Goal: Task Accomplishment & Management: Manage account settings

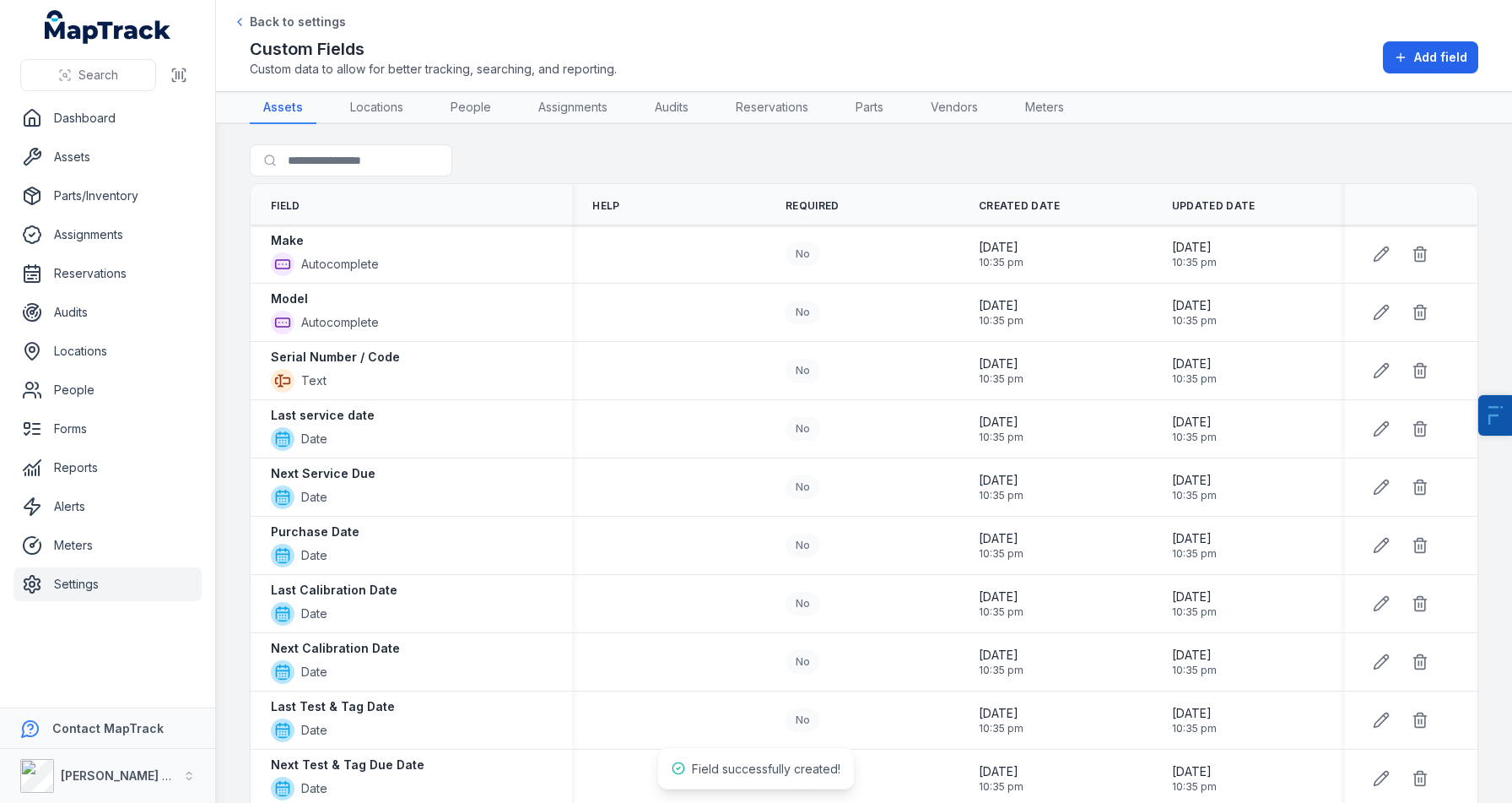
scroll to position [701, 0]
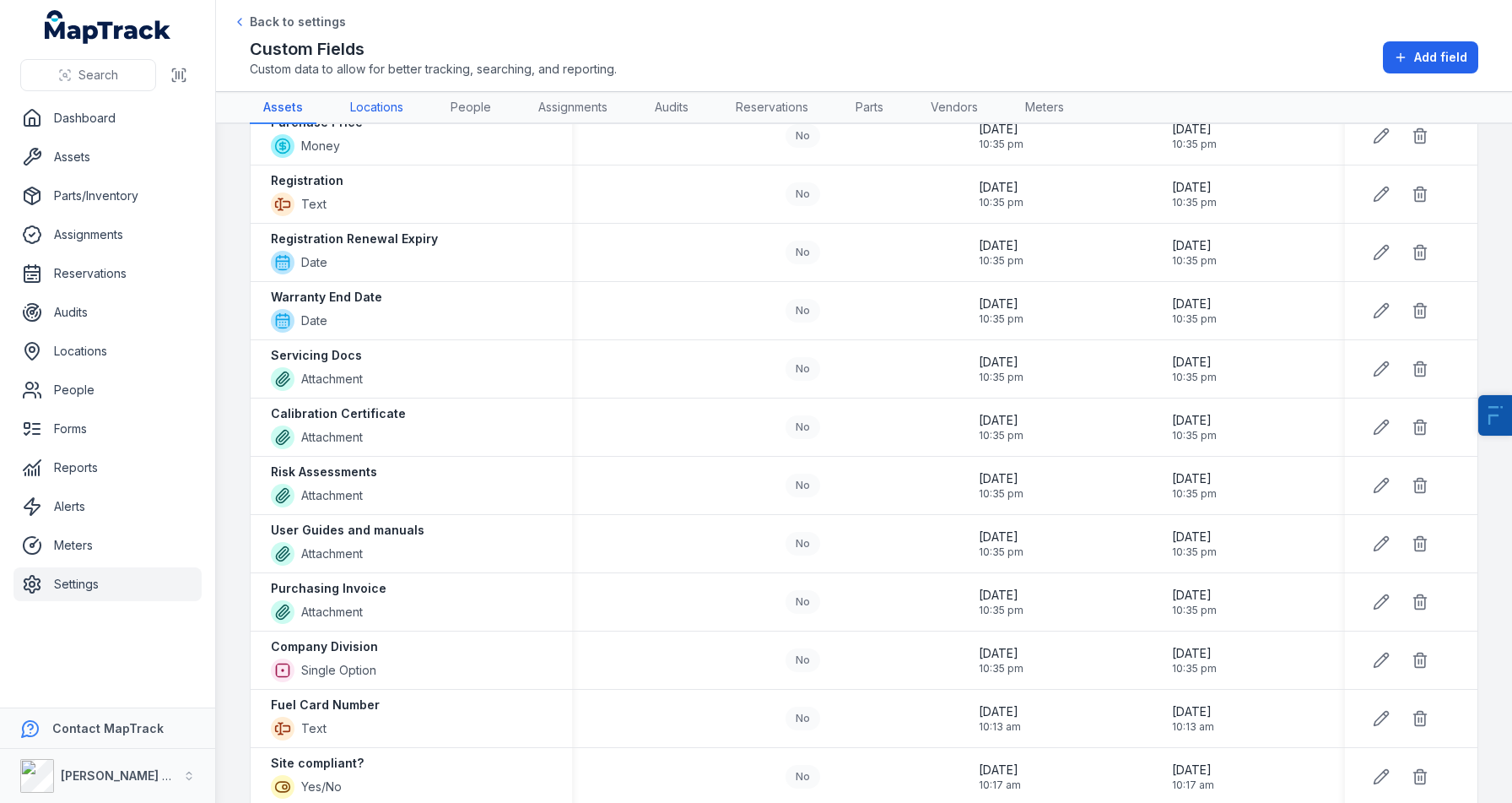
click at [395, 101] on link "Locations" at bounding box center [376, 108] width 80 height 32
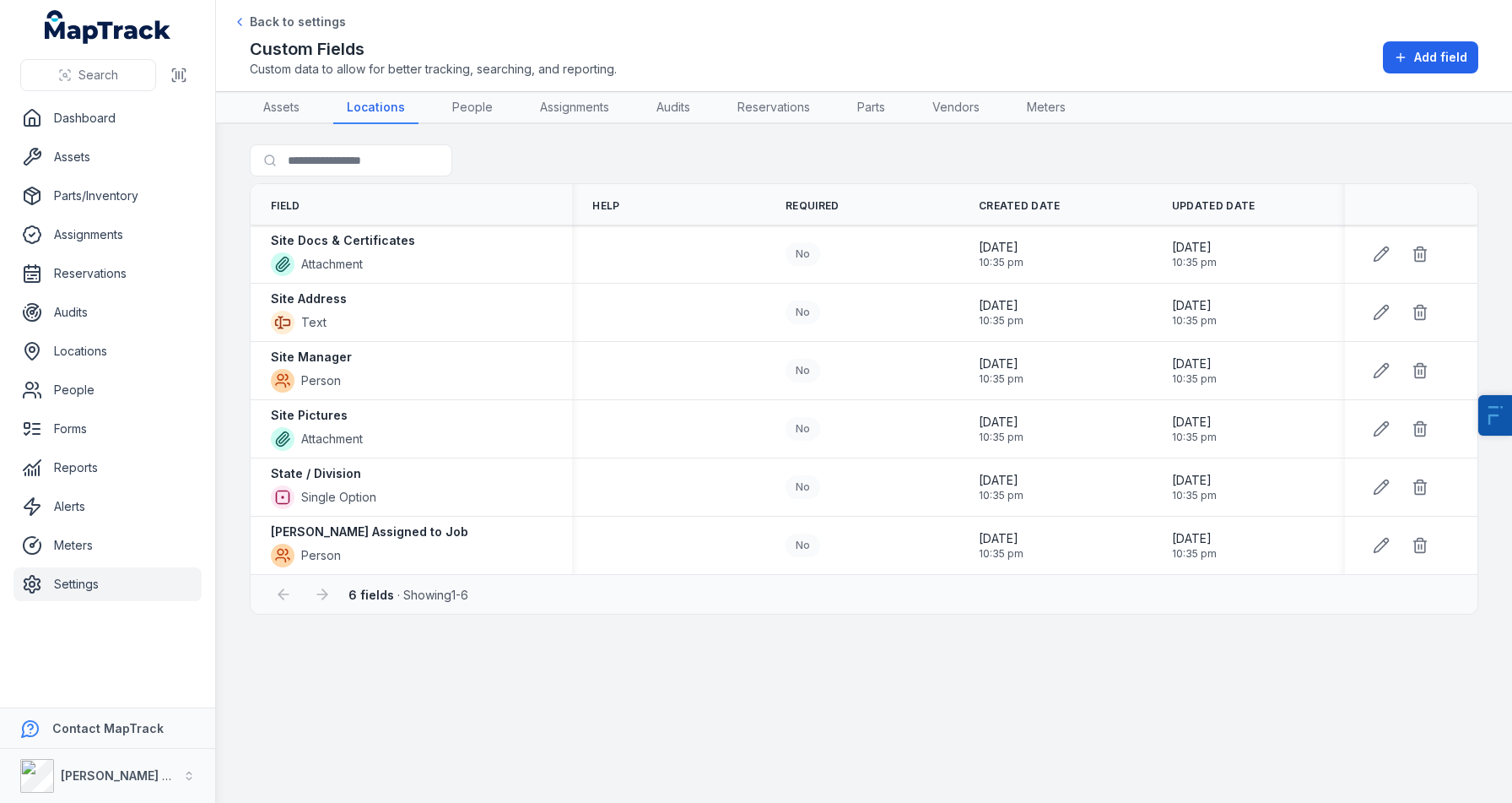
click at [101, 594] on link "Settings" at bounding box center [108, 583] width 189 height 34
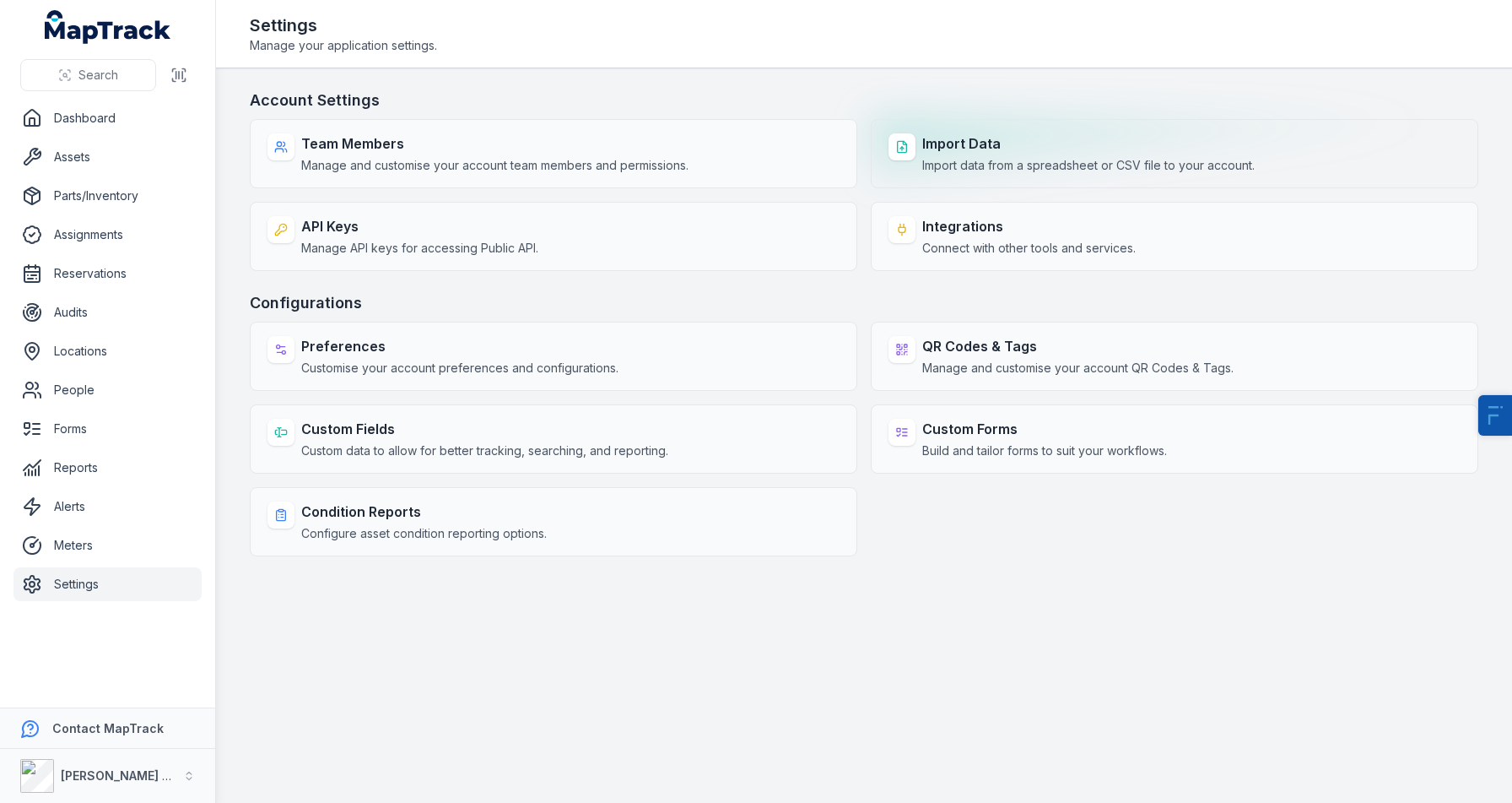
click at [1001, 170] on span "Import data from a spreadsheet or CSV file to your account." at bounding box center [1088, 165] width 333 height 17
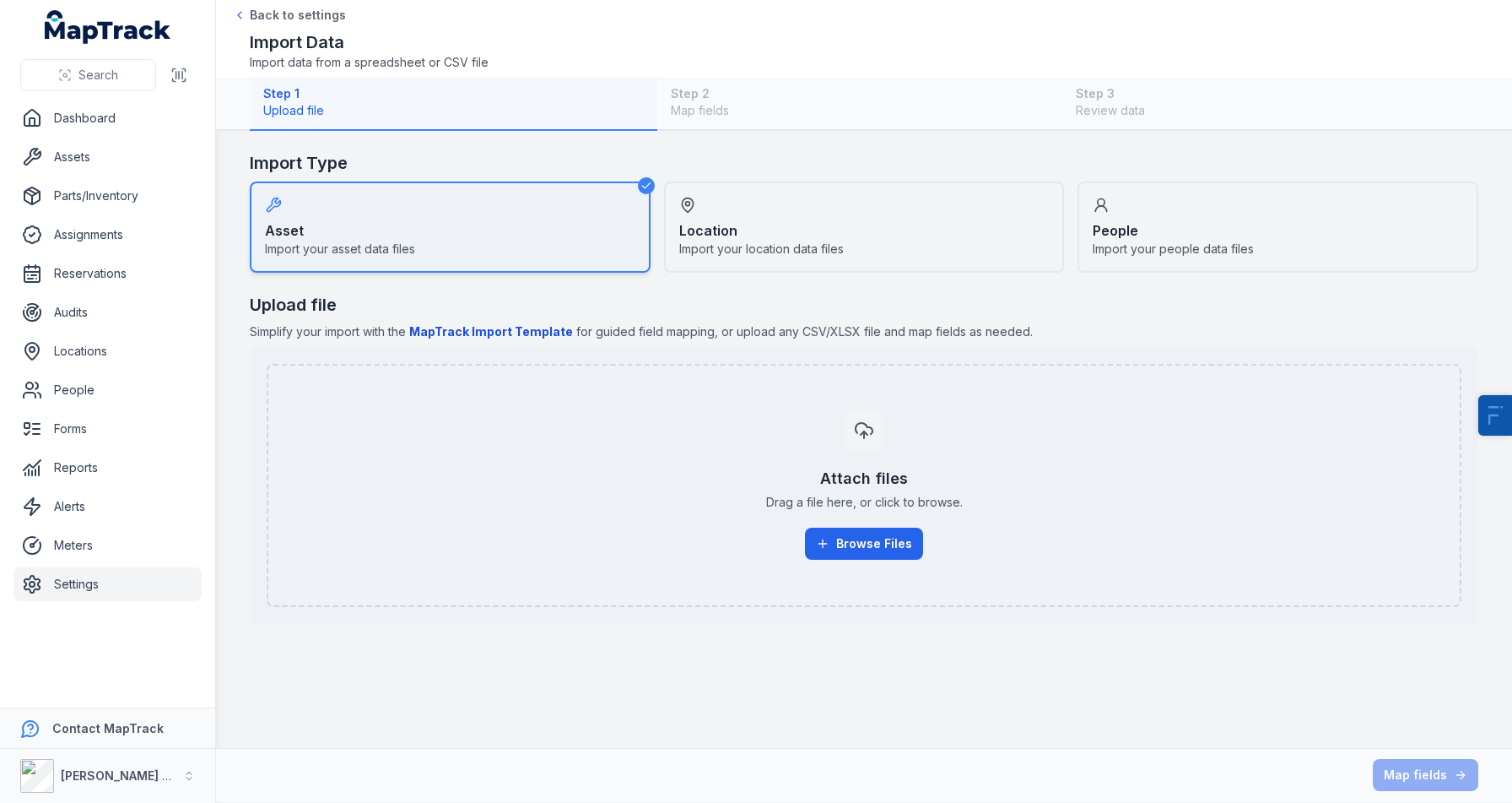
click at [759, 258] on div "Location Import your location data files" at bounding box center [865, 227] width 401 height 91
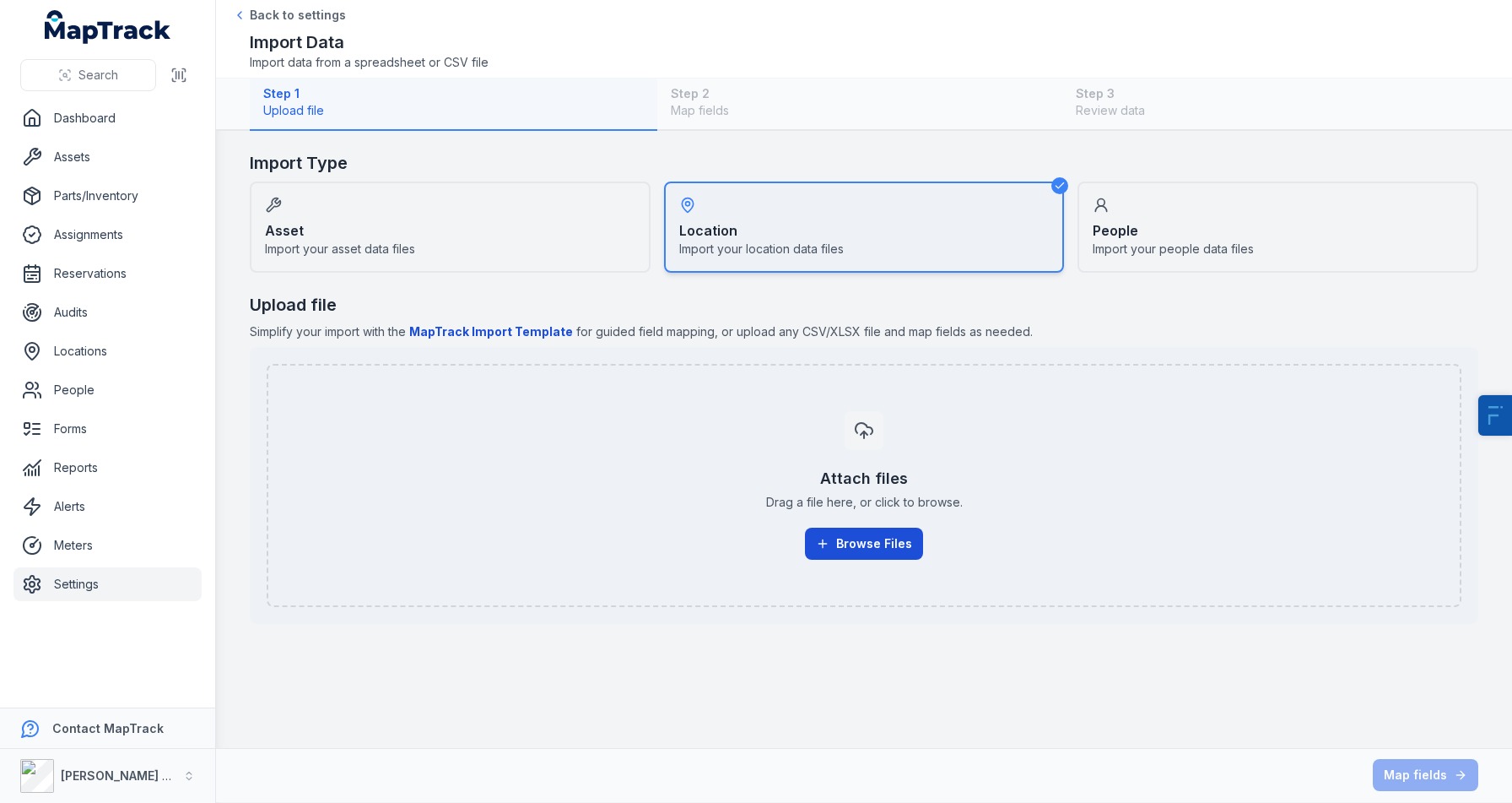
click at [859, 542] on button "Browse Files" at bounding box center [864, 543] width 118 height 32
click at [857, 550] on button "Browse Files" at bounding box center [864, 543] width 118 height 32
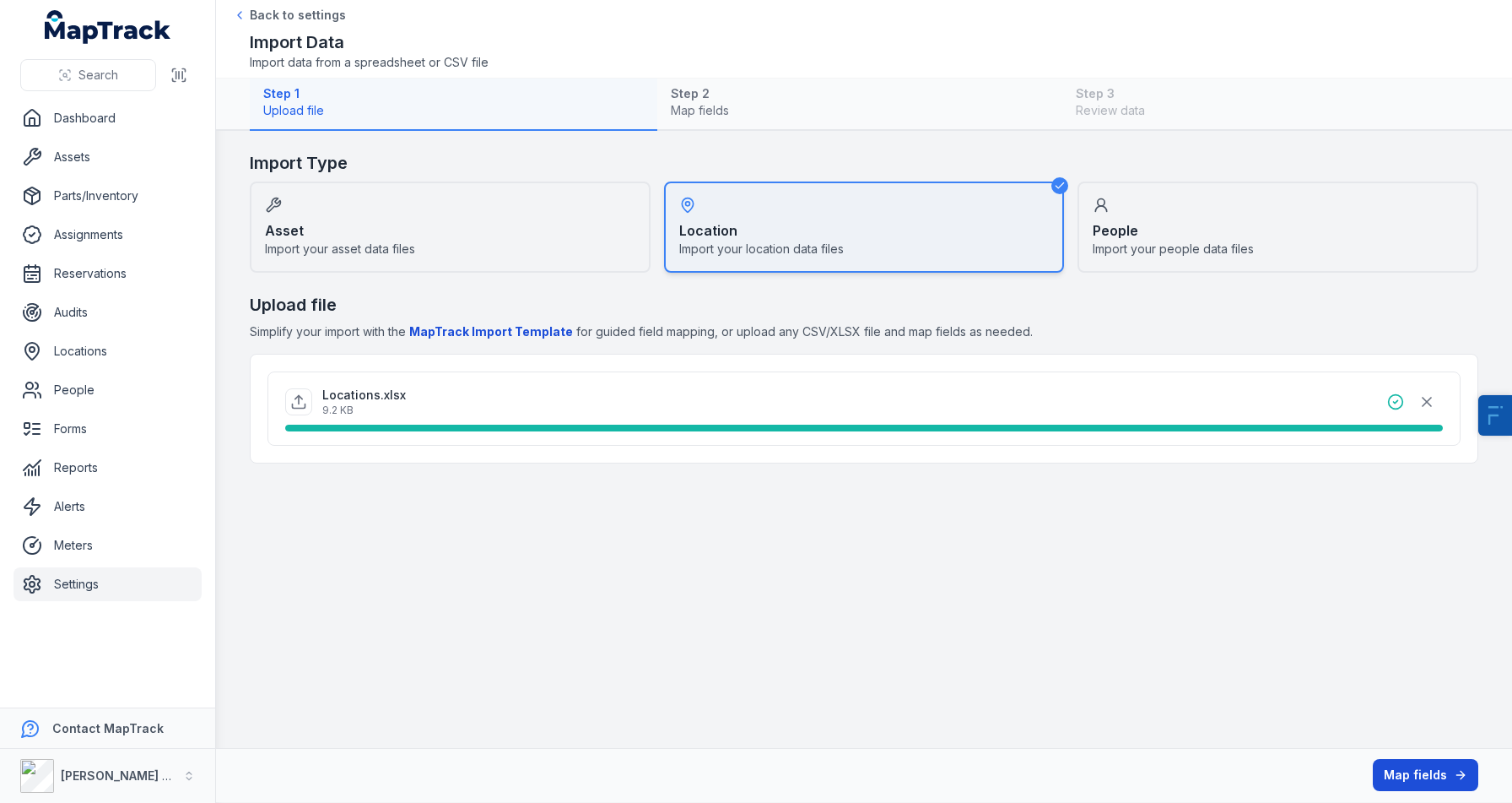
click at [1423, 775] on button "Map fields" at bounding box center [1426, 775] width 106 height 32
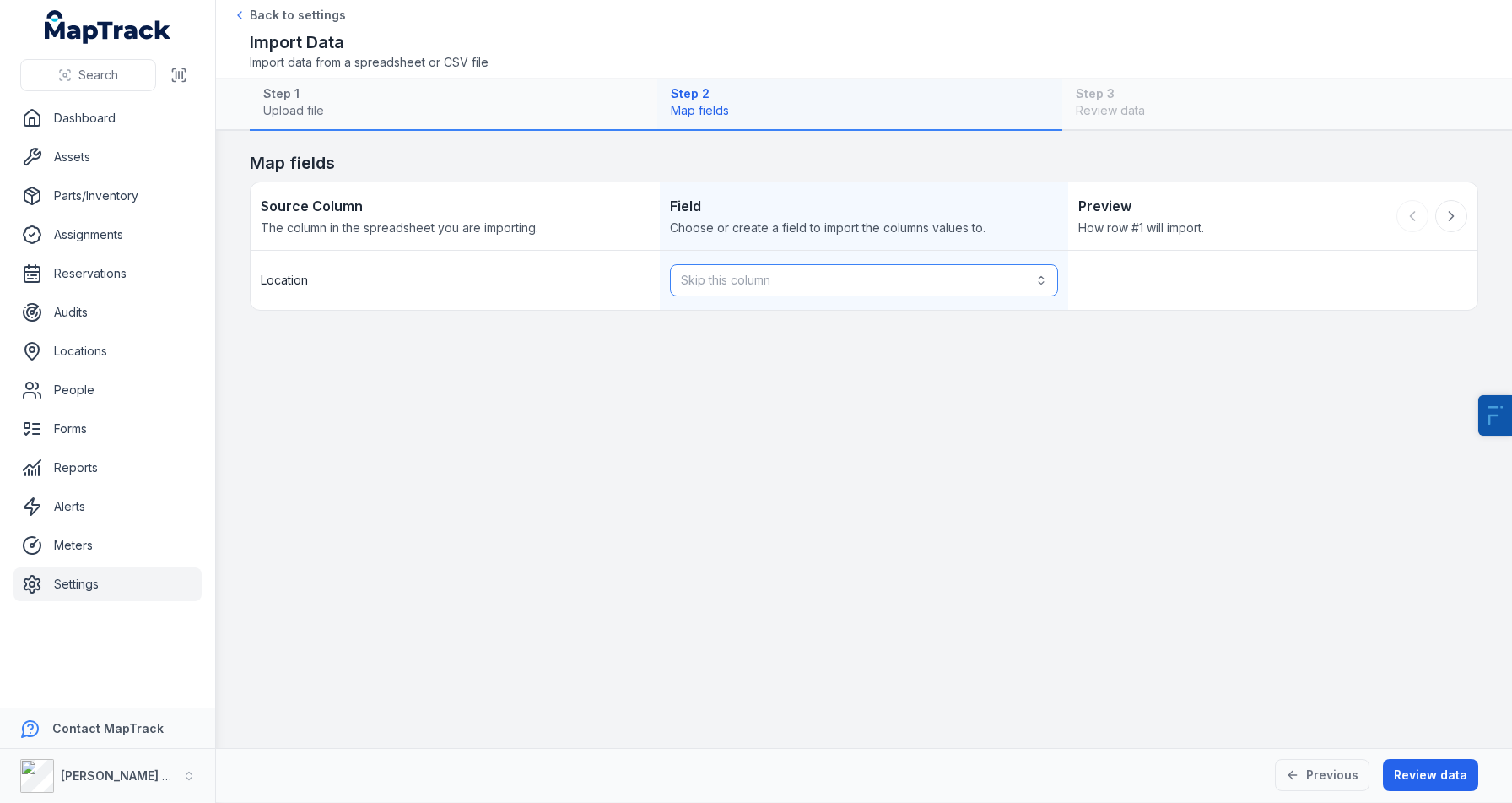
click at [787, 291] on button "Skip this column" at bounding box center [864, 280] width 389 height 32
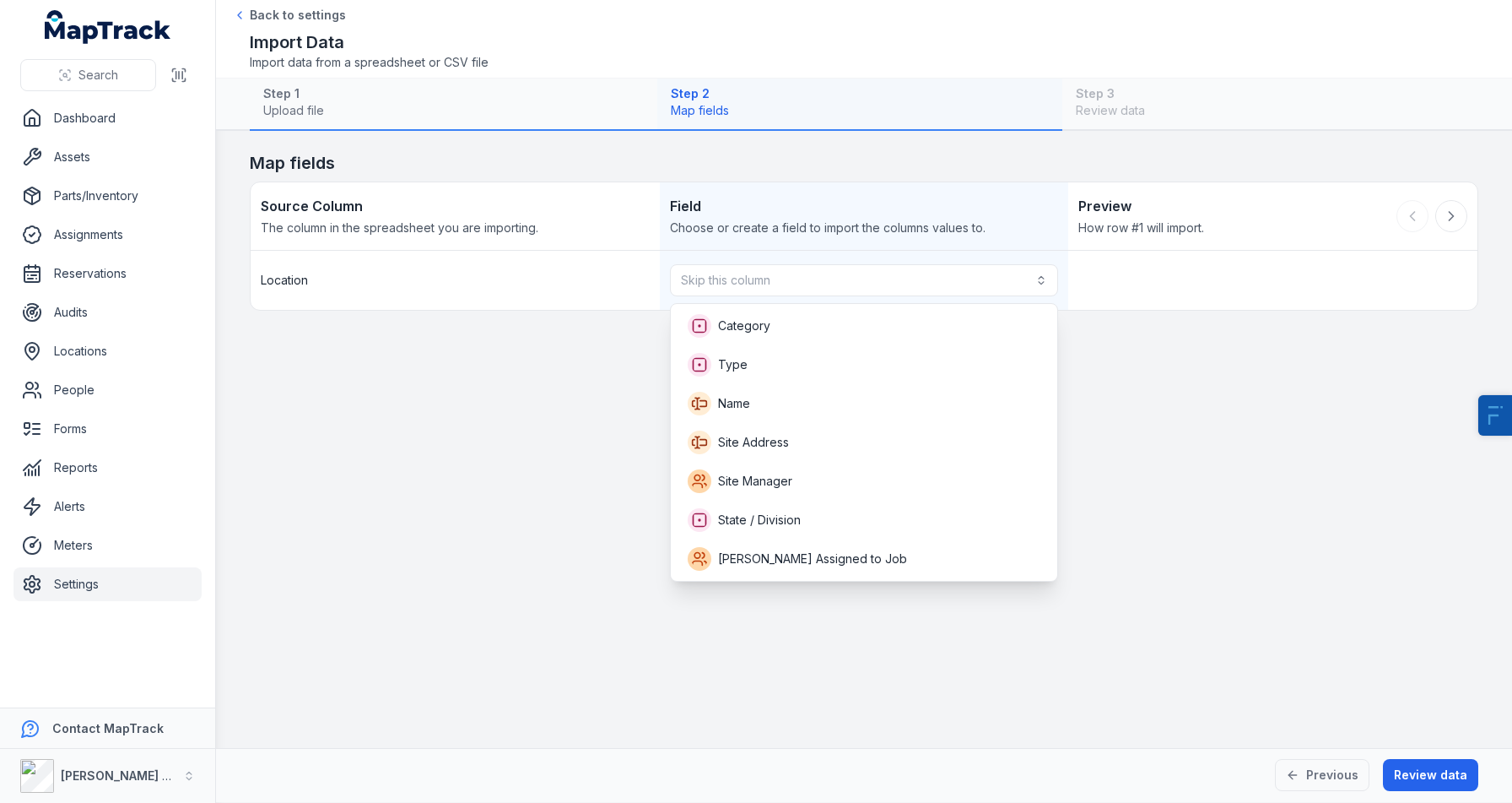
click at [559, 340] on main "Map fields Source Column The column in the spreadsheet you are importing. Field…" at bounding box center [864, 439] width 1296 height 617
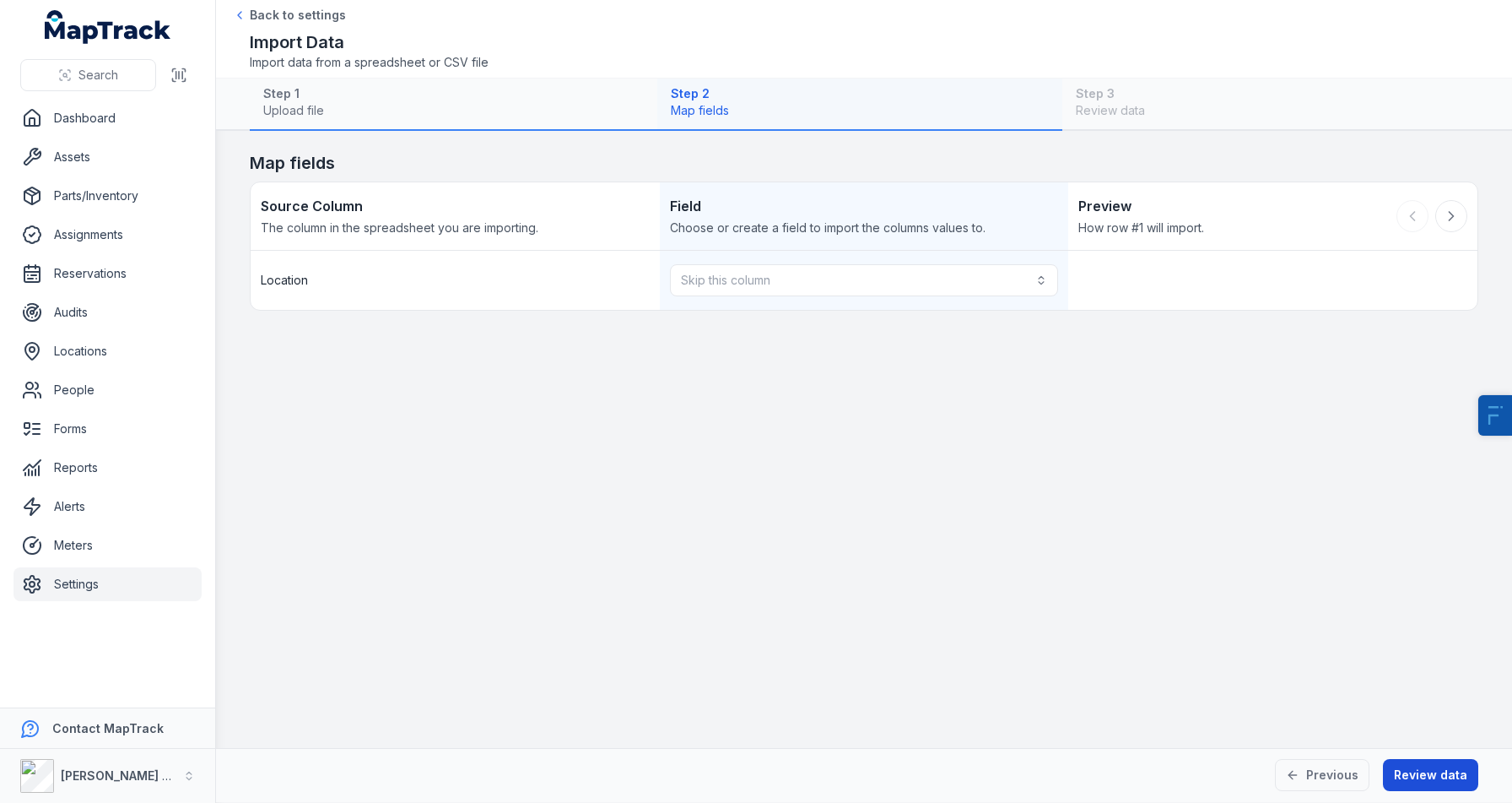
click at [1421, 785] on button "Review data" at bounding box center [1431, 775] width 96 height 32
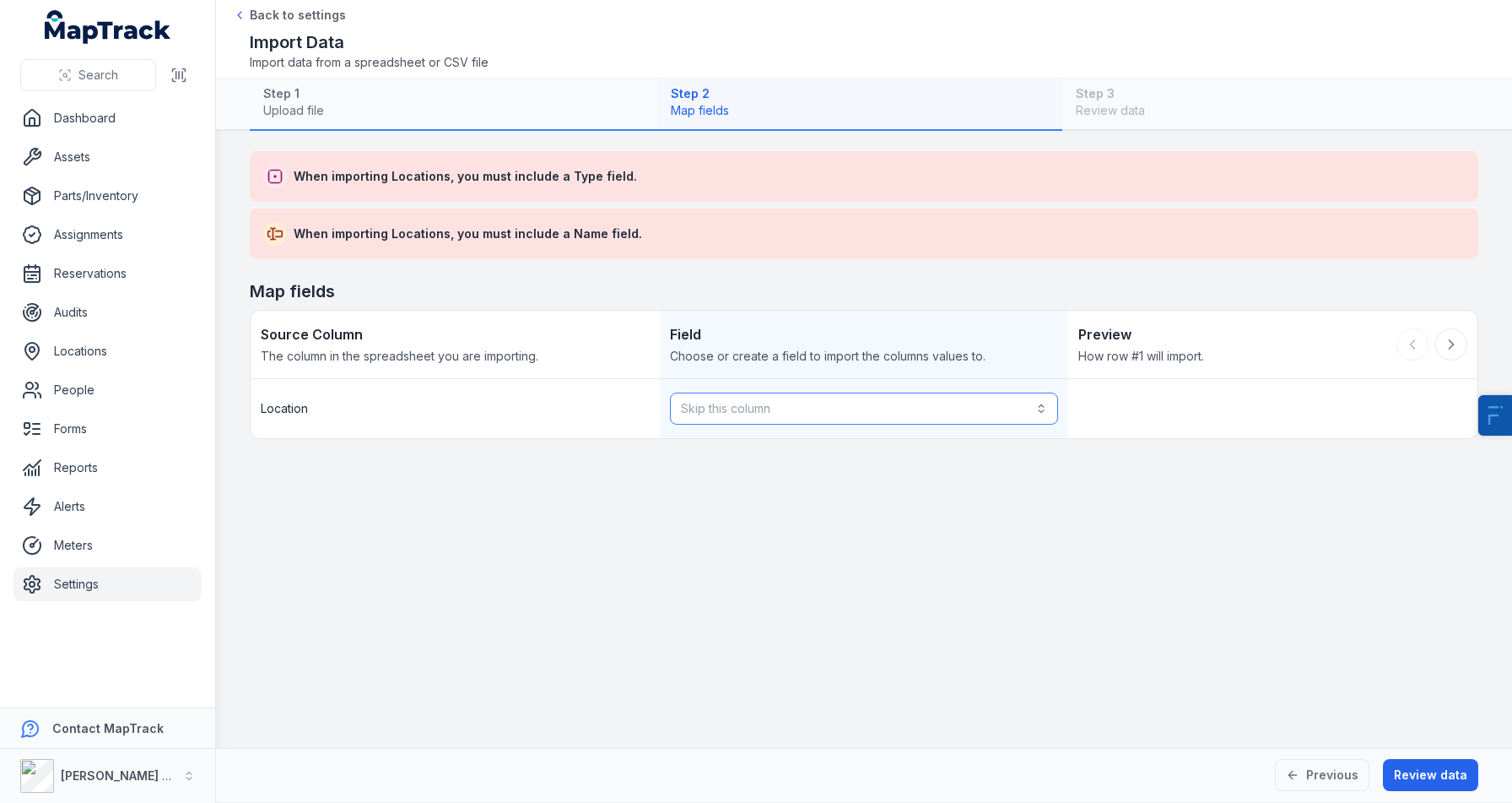
click at [749, 399] on button "Skip this column" at bounding box center [864, 408] width 389 height 32
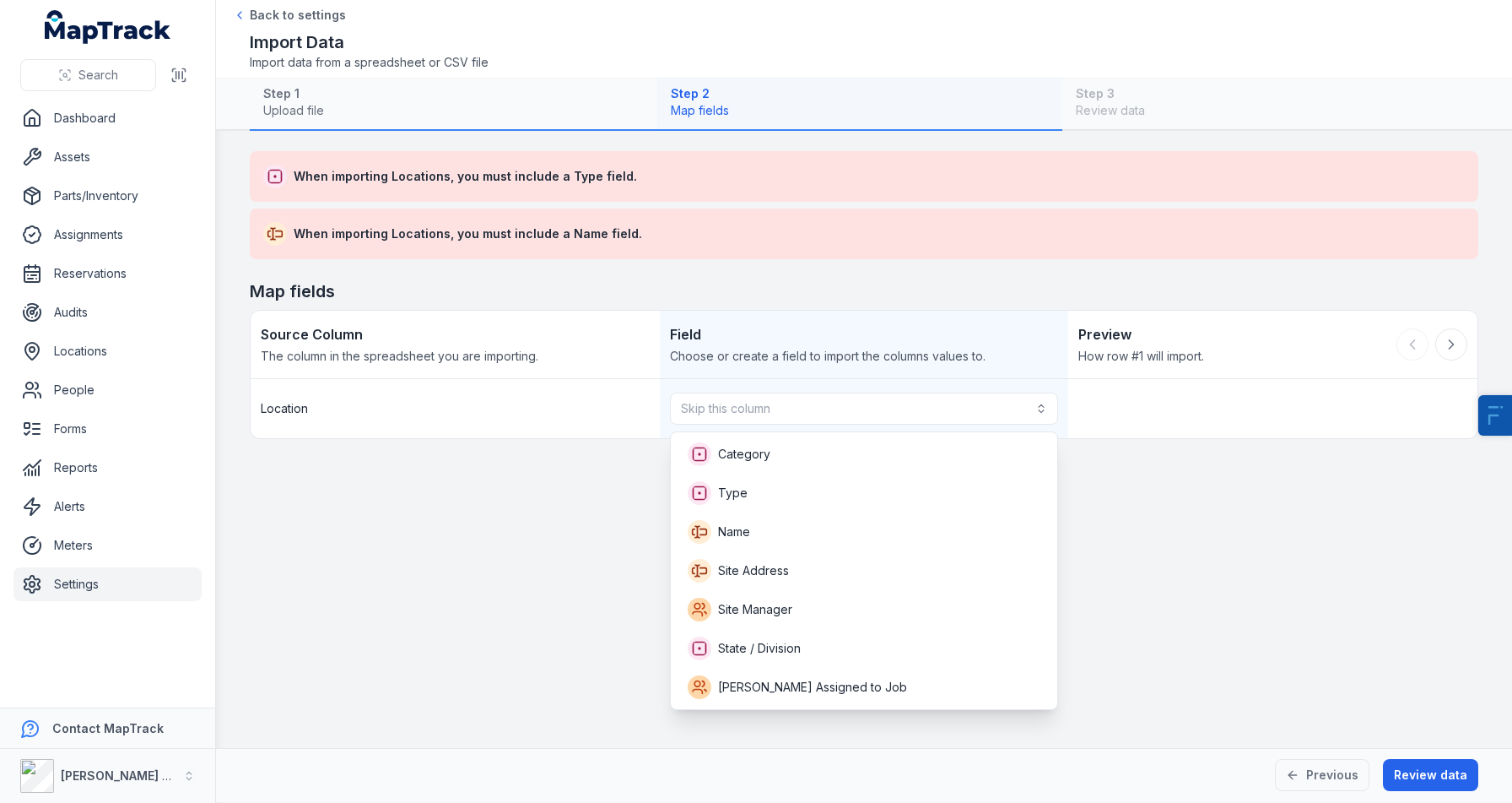
click at [593, 545] on main "When importing Locations, you must include a Type field. When importing Locatio…" at bounding box center [864, 439] width 1296 height 617
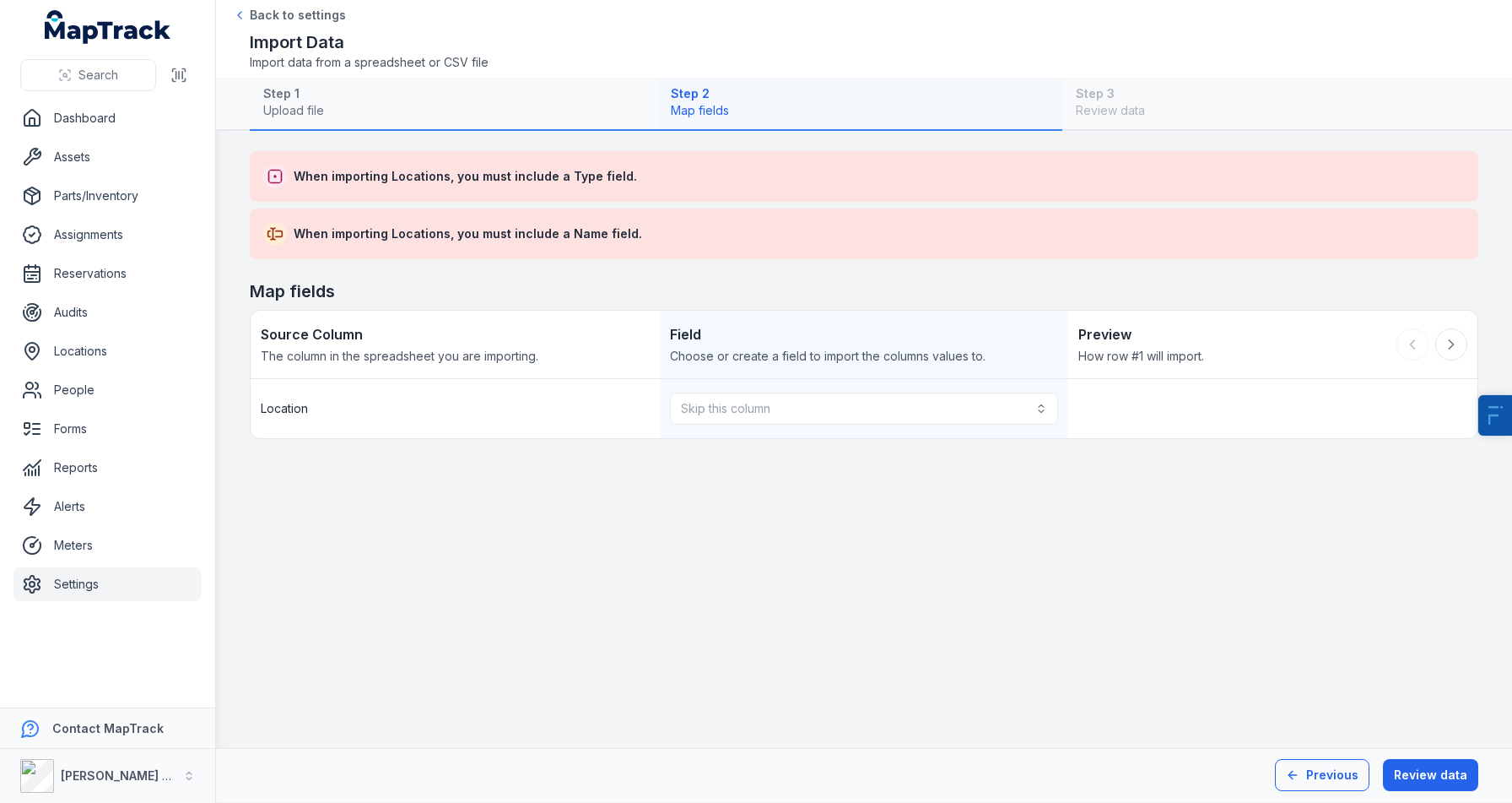
click at [1343, 775] on button "Previous" at bounding box center [1322, 775] width 95 height 32
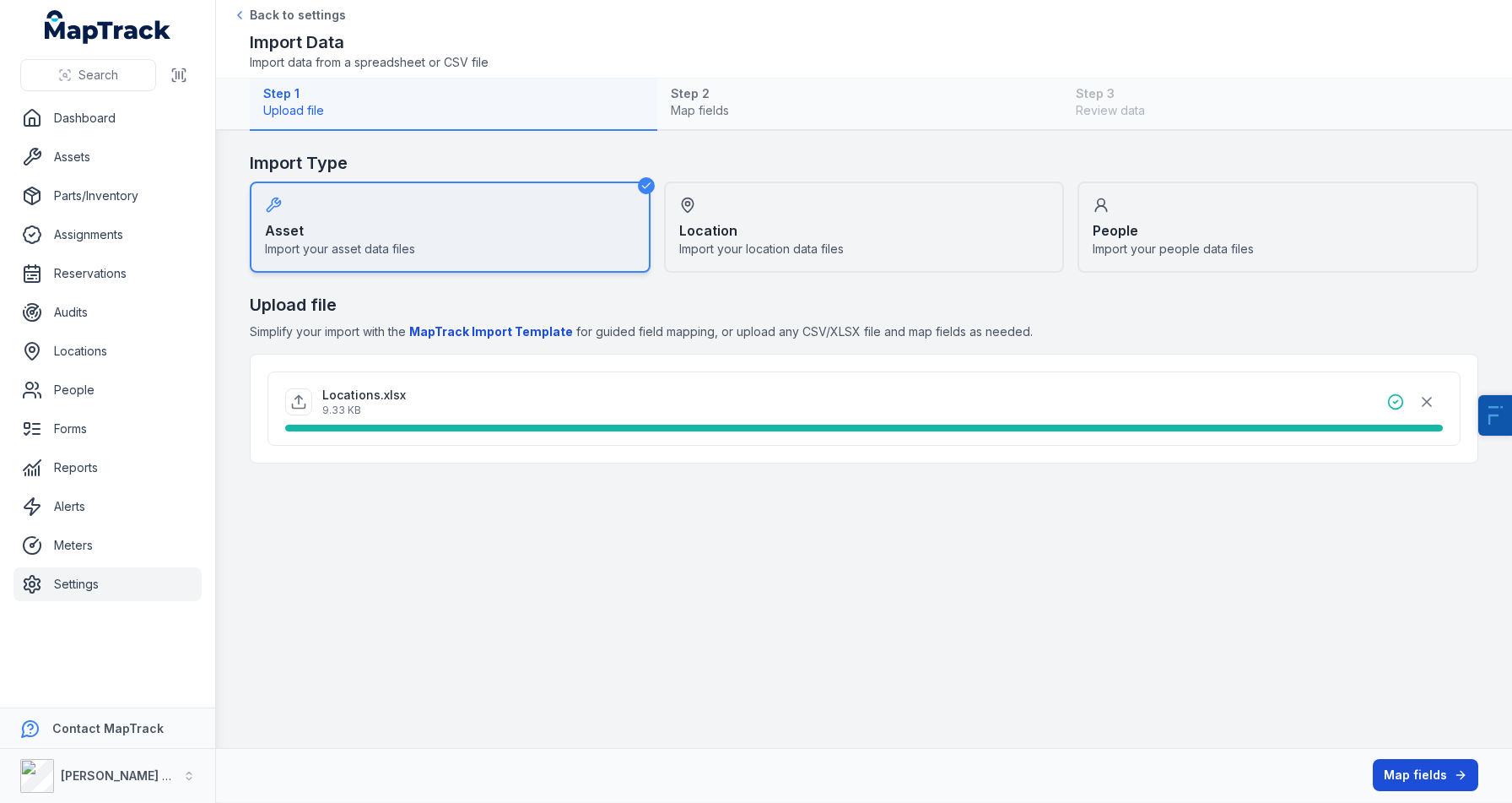
click at [1430, 782] on button "Map fields" at bounding box center [1426, 775] width 106 height 32
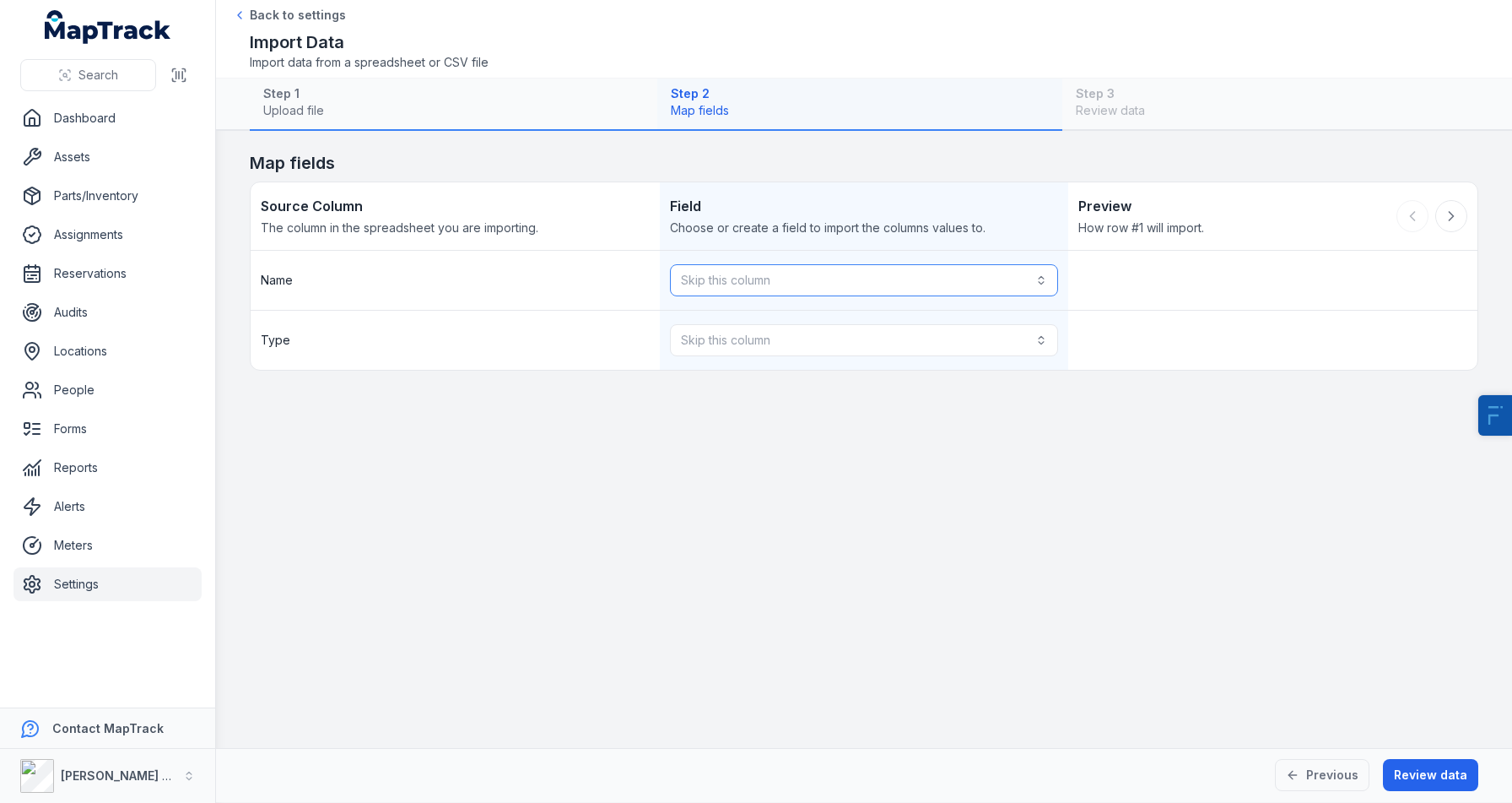
click at [779, 283] on button "Skip this column" at bounding box center [864, 280] width 389 height 32
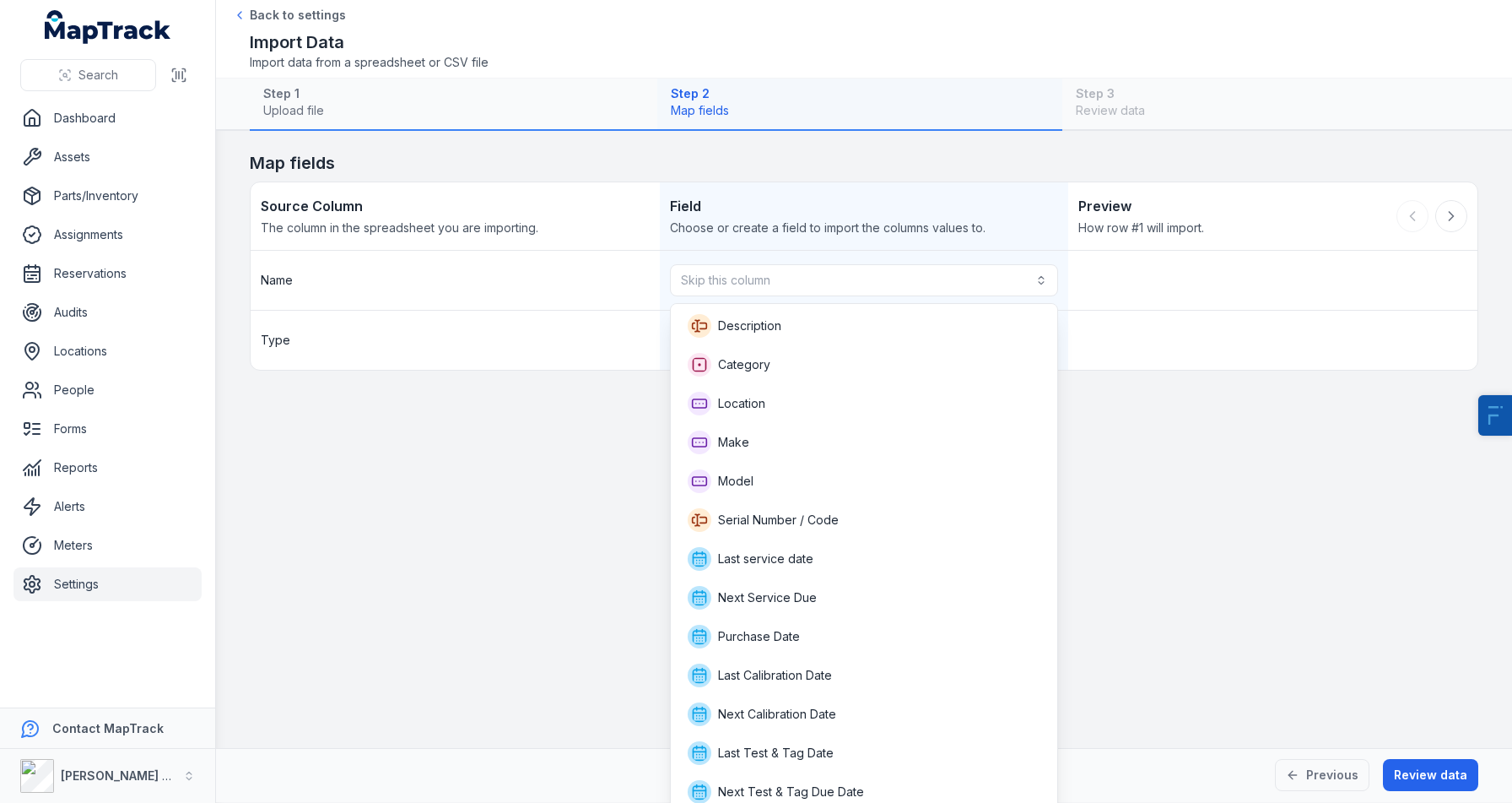
click at [487, 418] on main "Map fields Source Column The column in the spreadsheet you are importing. Field…" at bounding box center [864, 439] width 1296 height 617
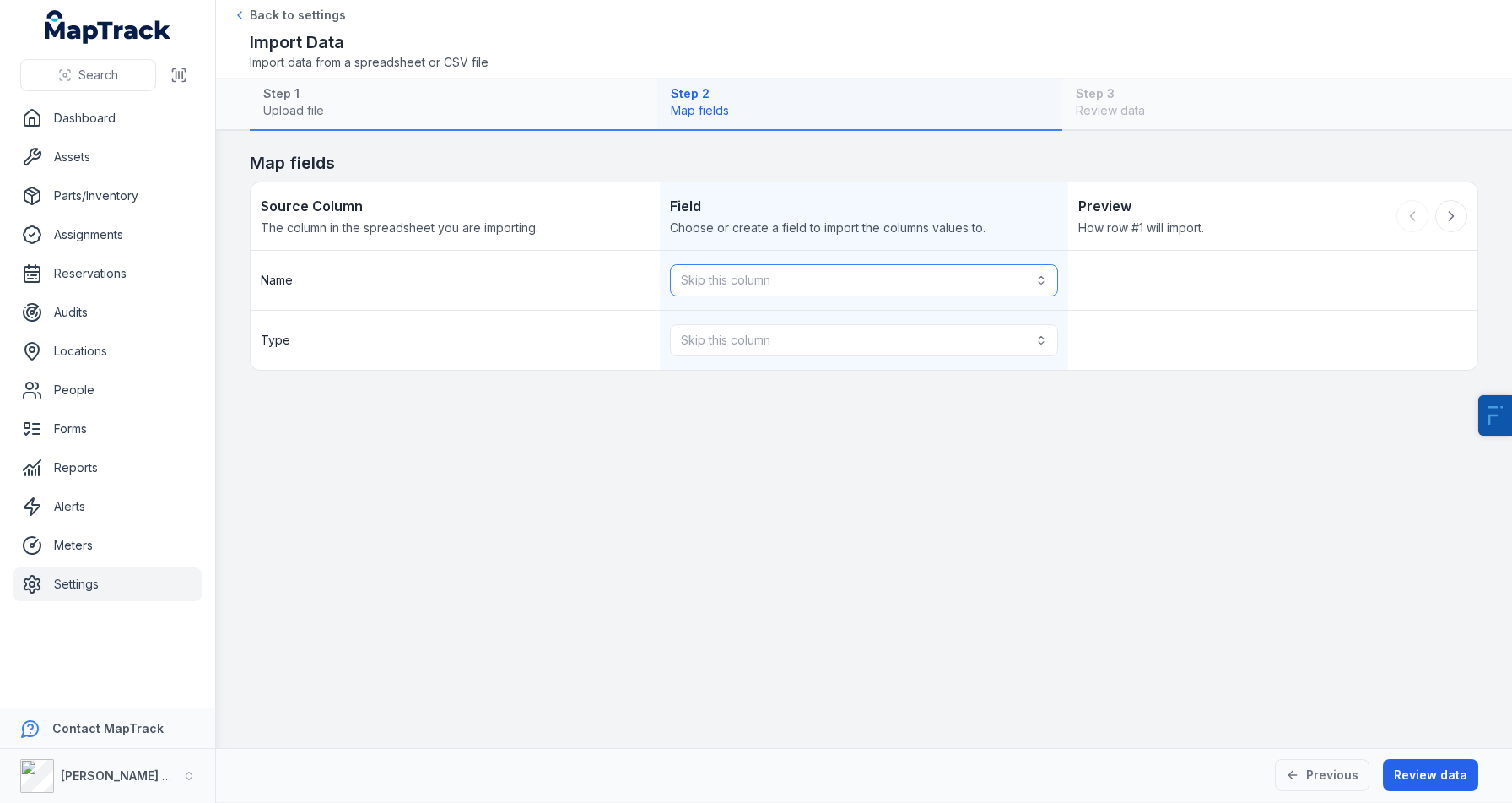
click at [765, 279] on button "Skip this column" at bounding box center [864, 280] width 389 height 32
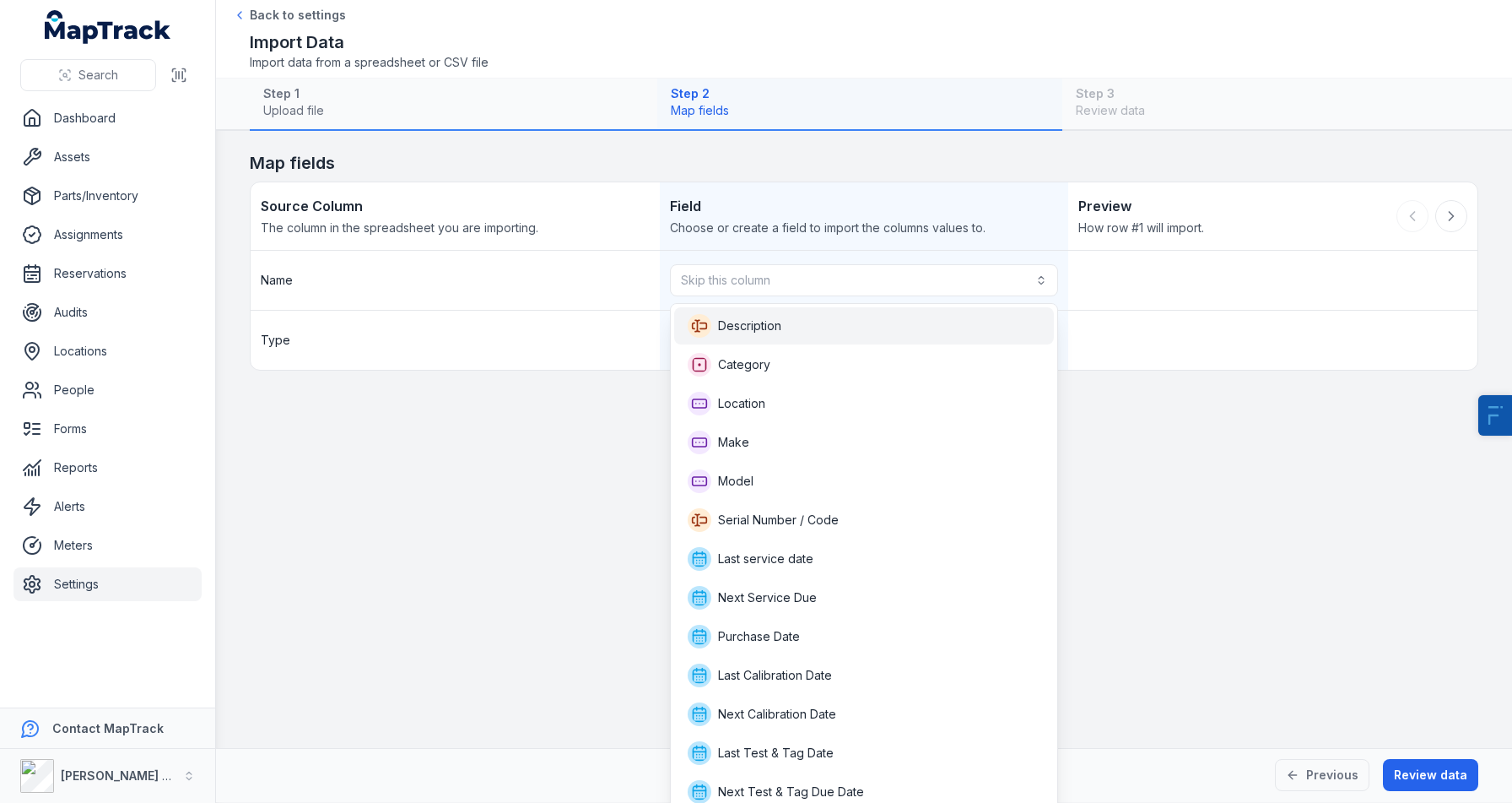
click at [758, 322] on span "Description" at bounding box center [749, 325] width 63 height 17
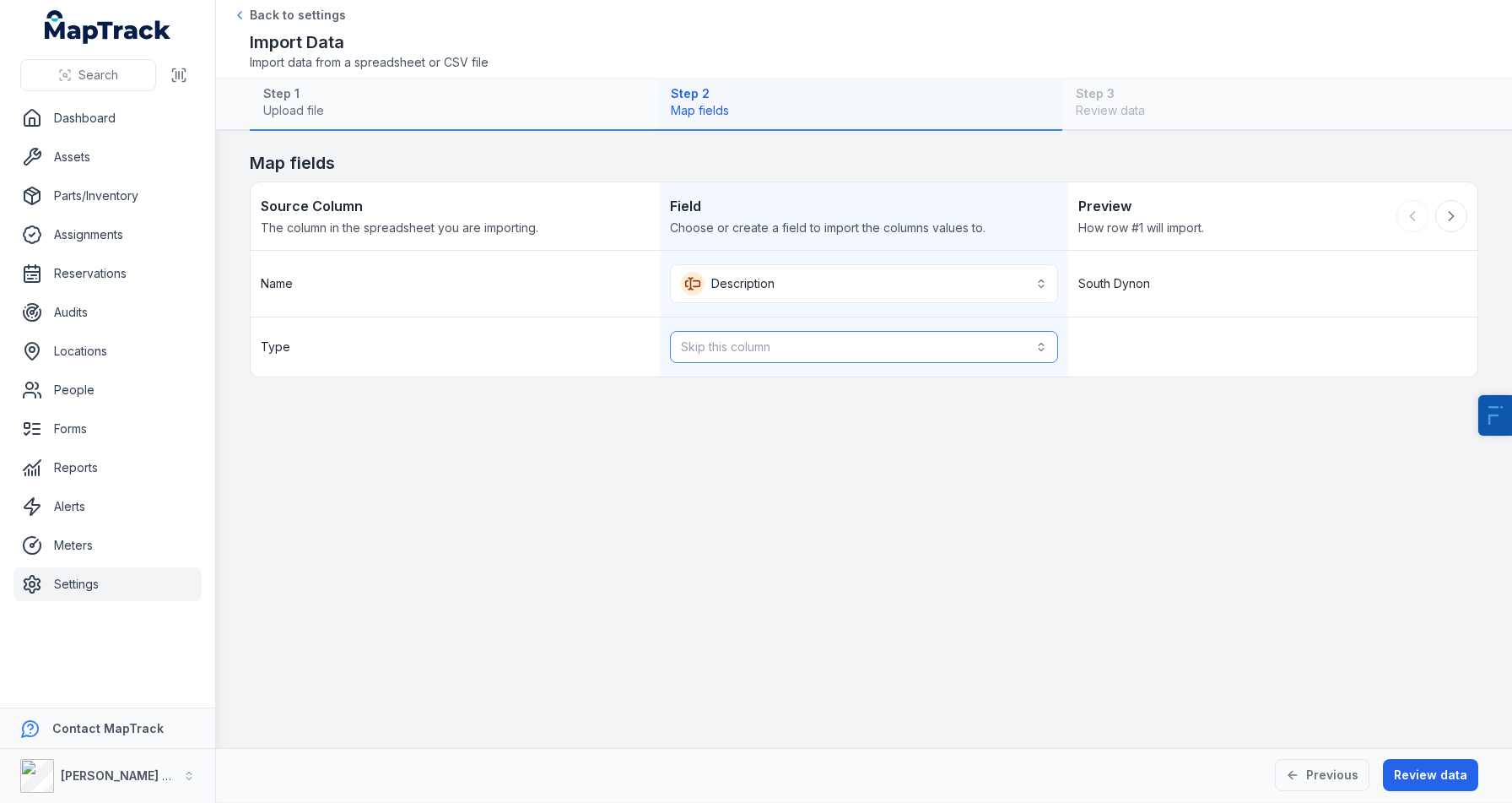
click at [753, 338] on button "Skip this column" at bounding box center [864, 346] width 389 height 32
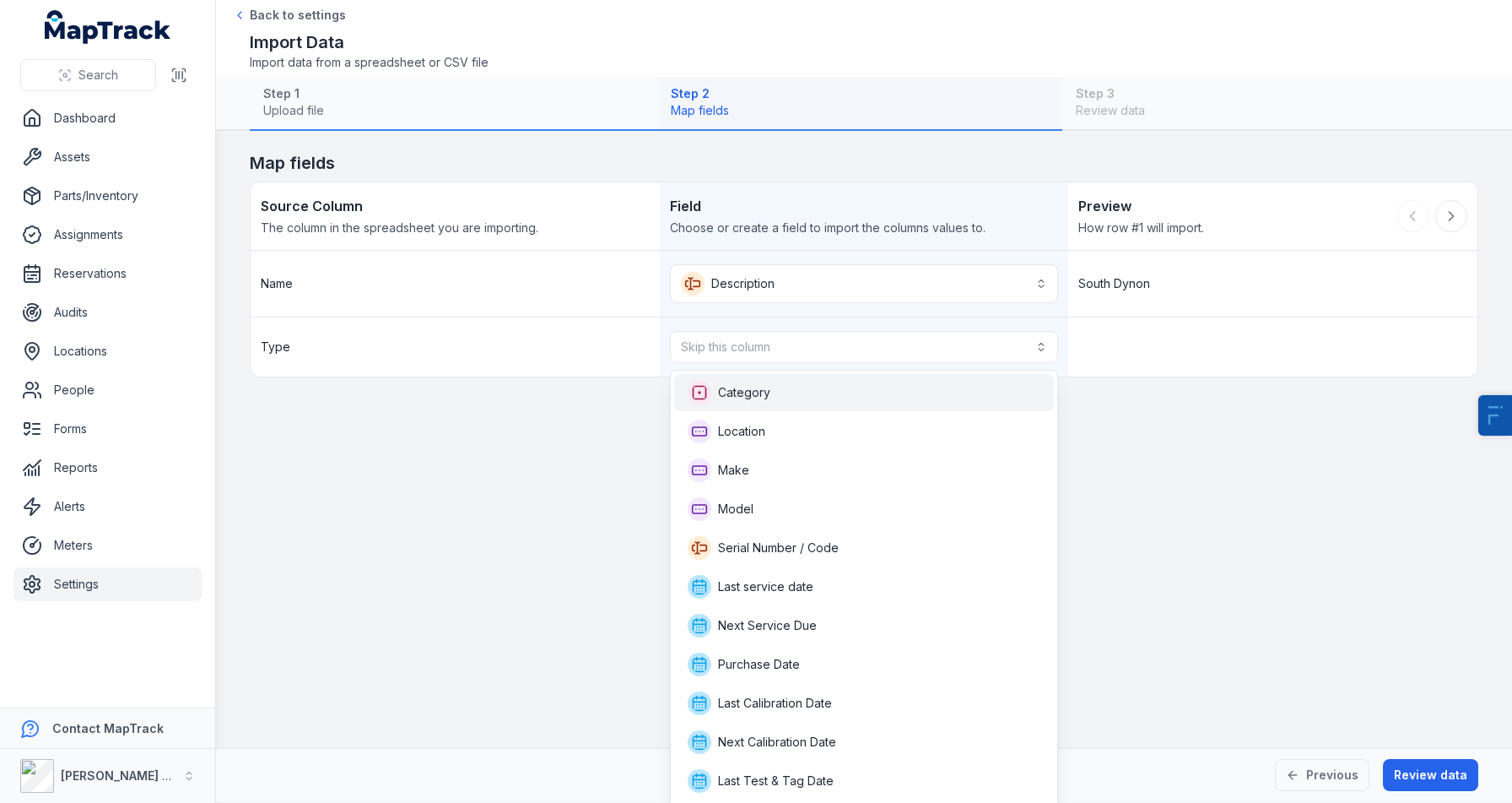
click at [763, 387] on span "Category" at bounding box center [744, 392] width 52 height 17
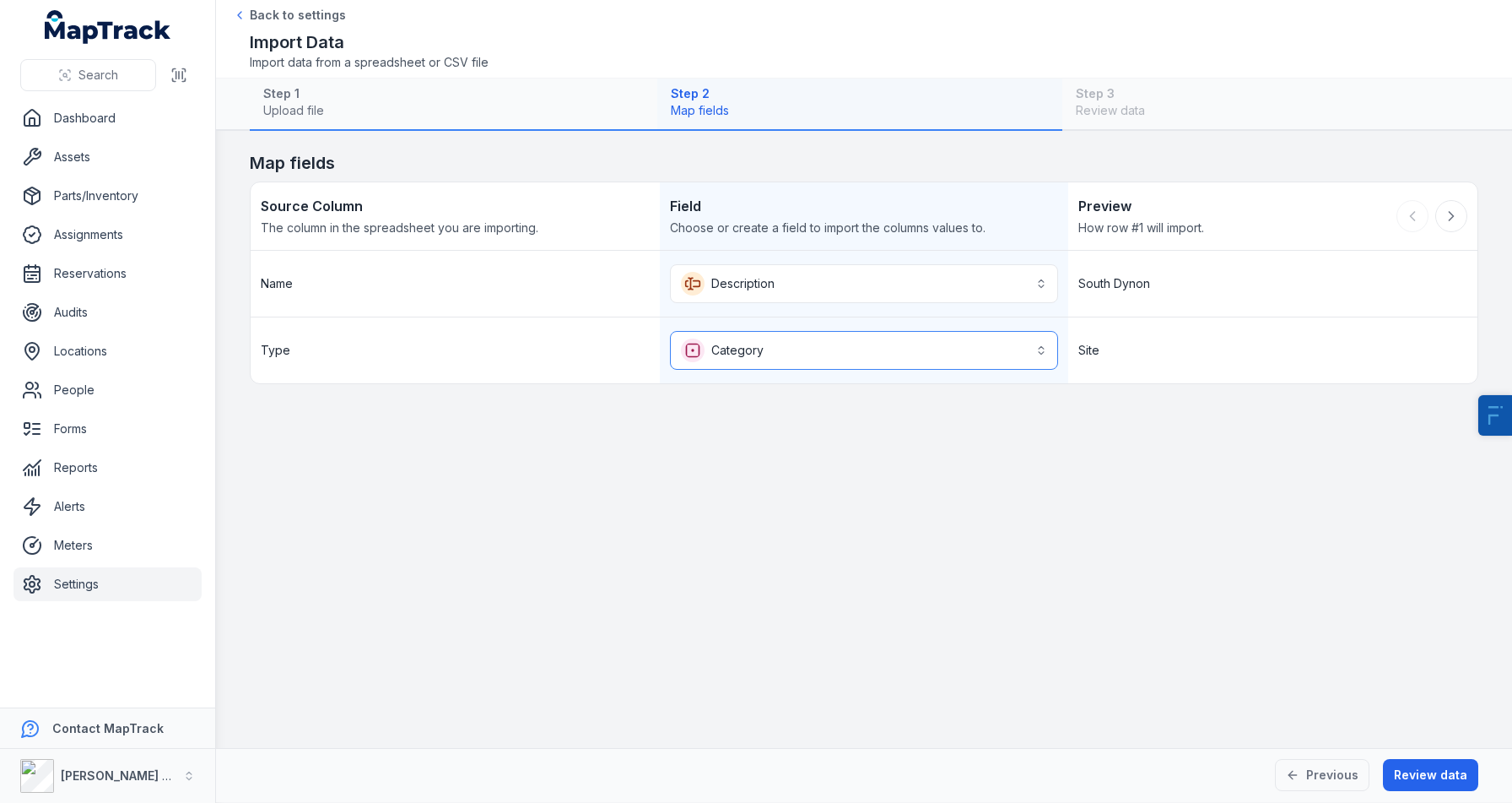
click at [789, 345] on button "Category ********" at bounding box center [864, 350] width 389 height 39
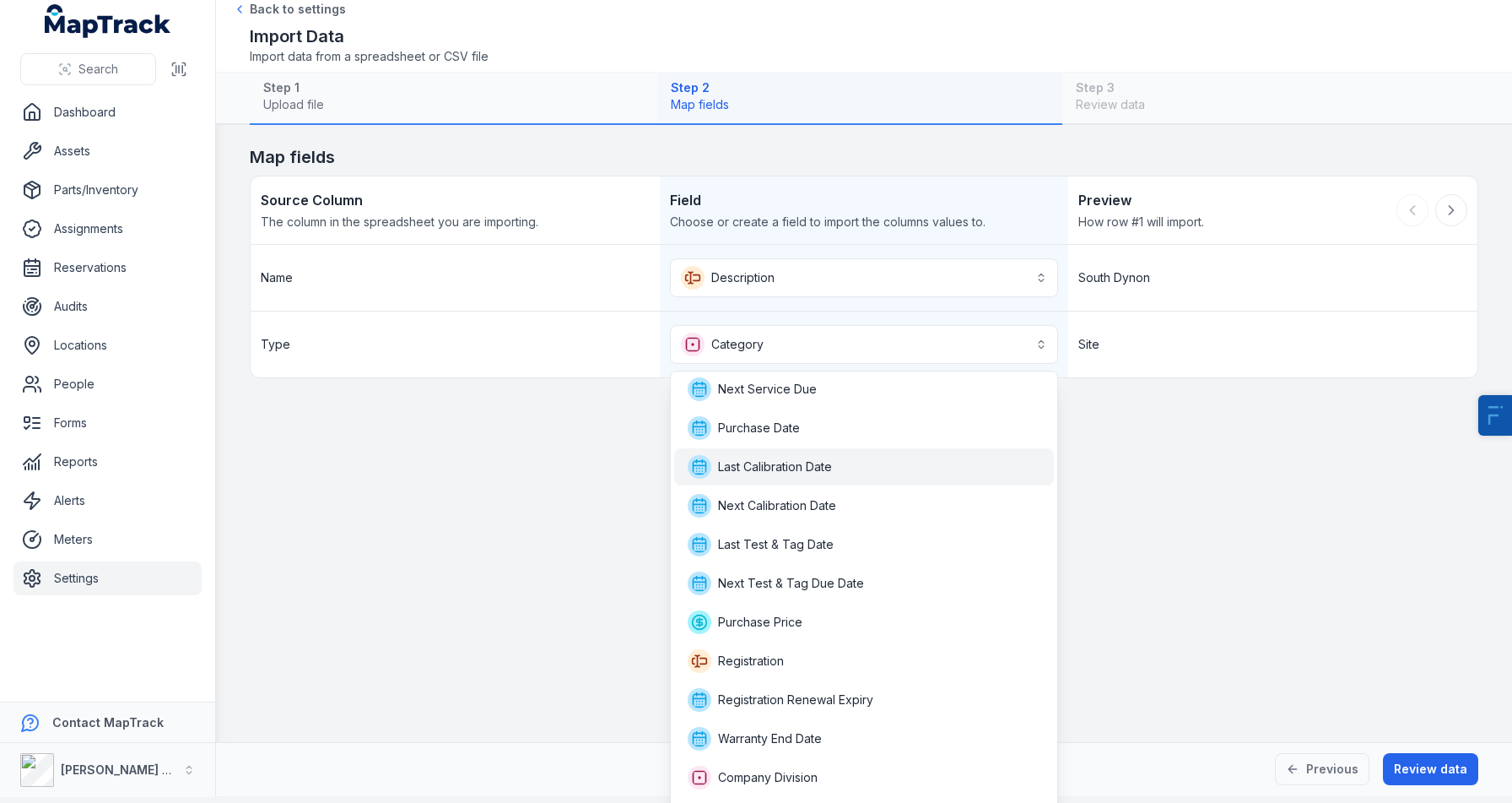
scroll to position [383, 0]
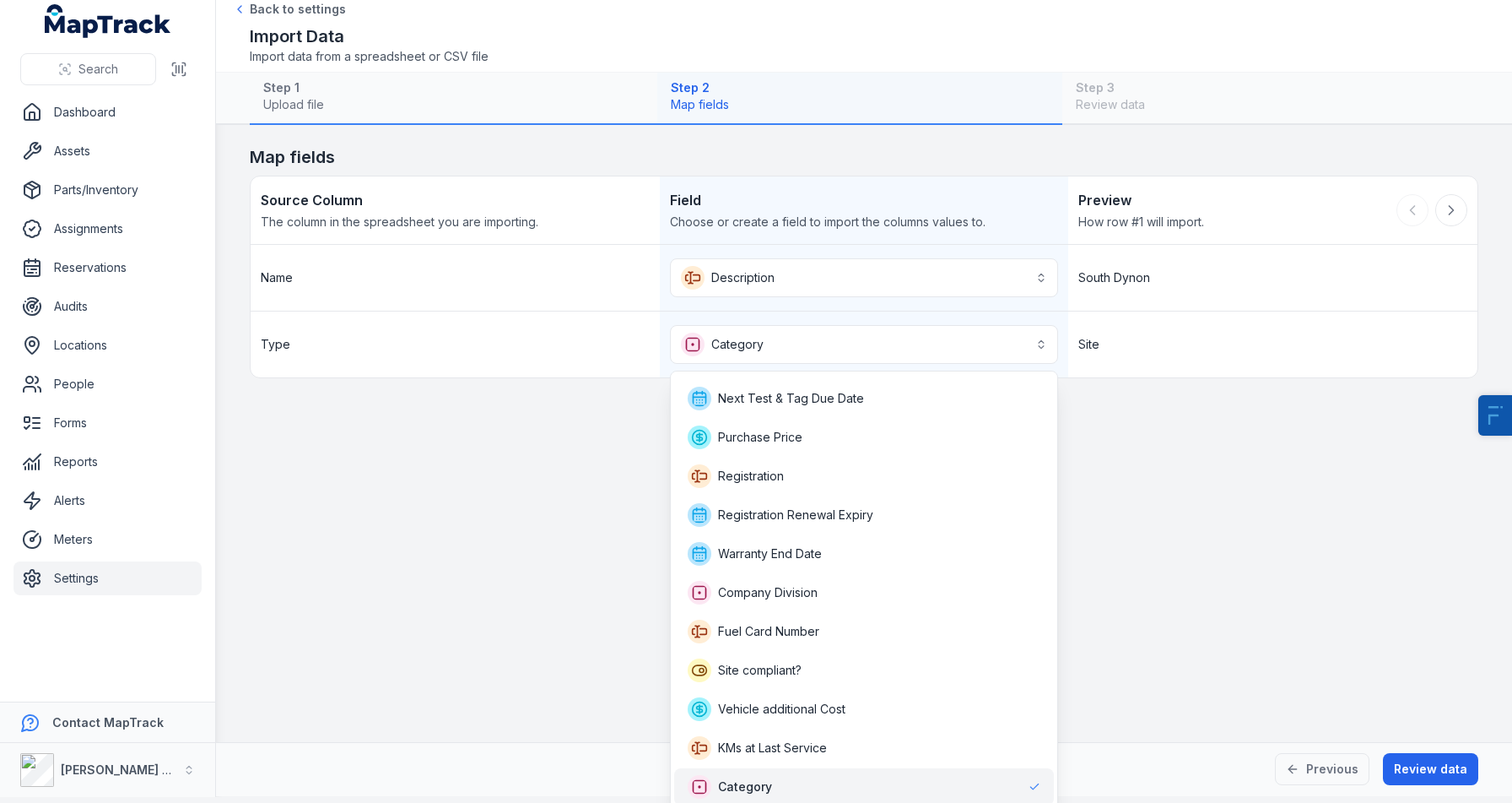
click at [489, 602] on main "**********" at bounding box center [864, 433] width 1296 height 617
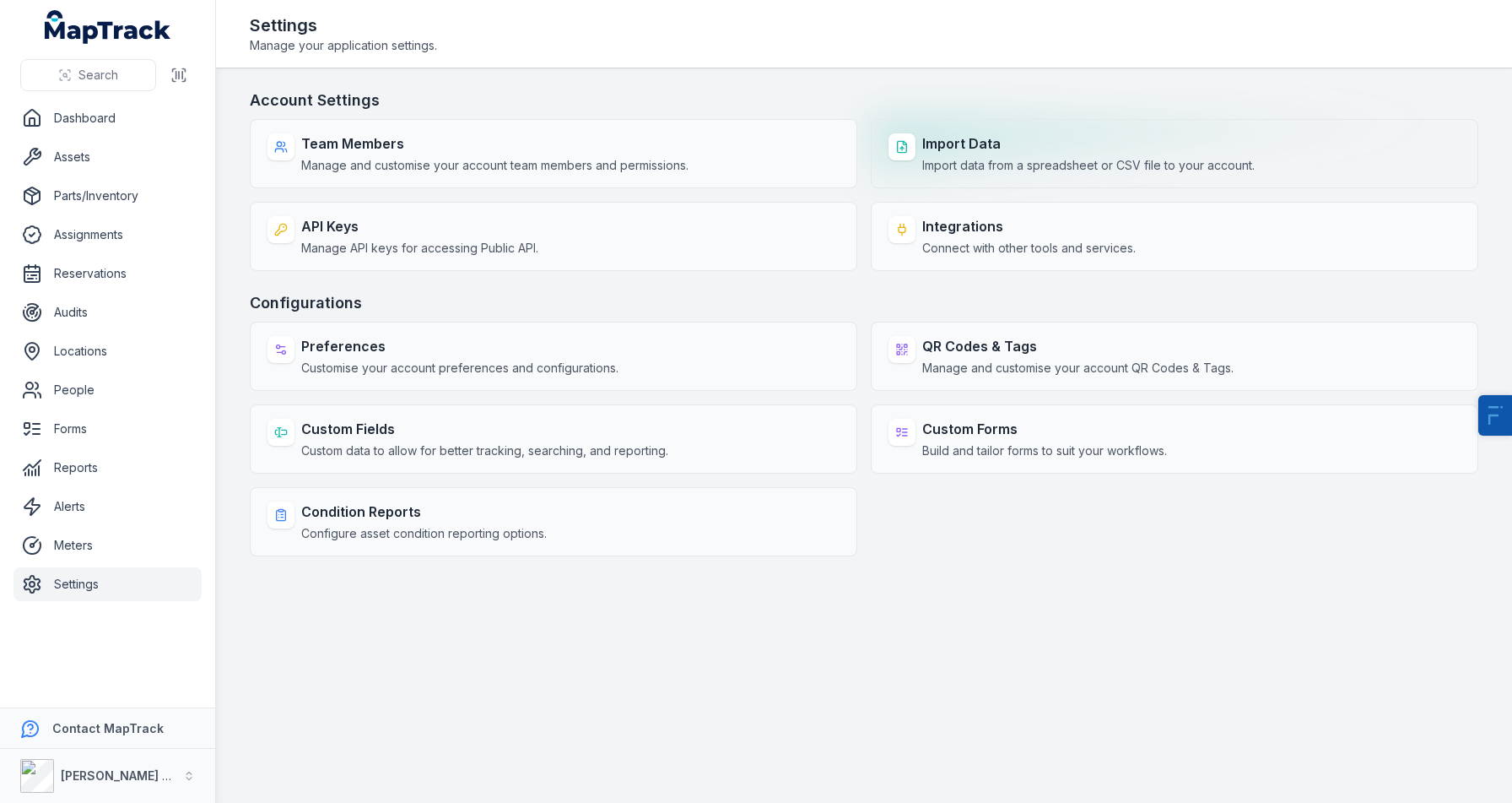
click at [1023, 131] on div "Import Data Import data from a spreadsheet or CSV file to your account." at bounding box center [1175, 154] width 608 height 69
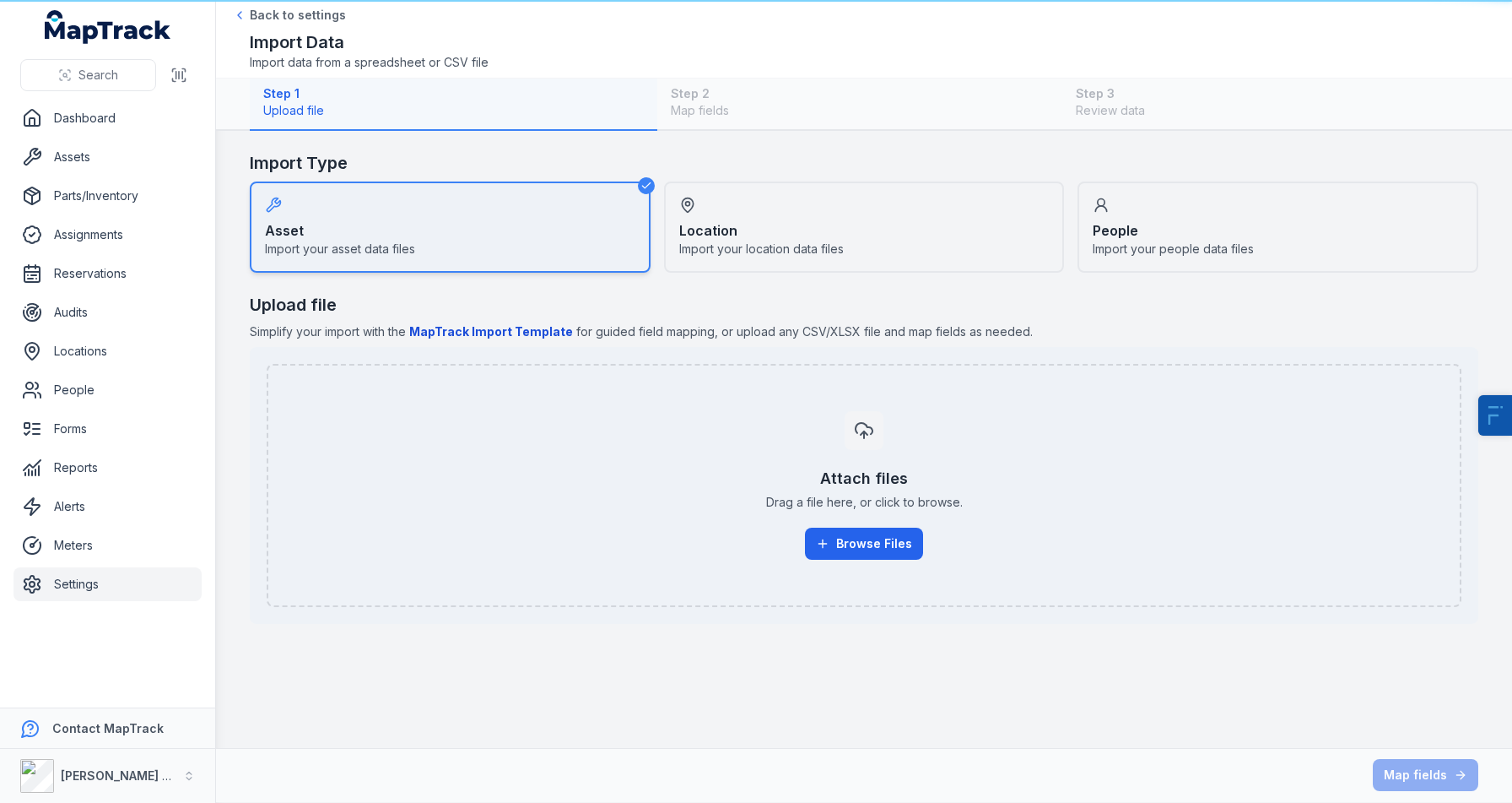
click at [790, 178] on div "Import Type Asset Import your asset data files Location Import your location da…" at bounding box center [864, 211] width 1229 height 121
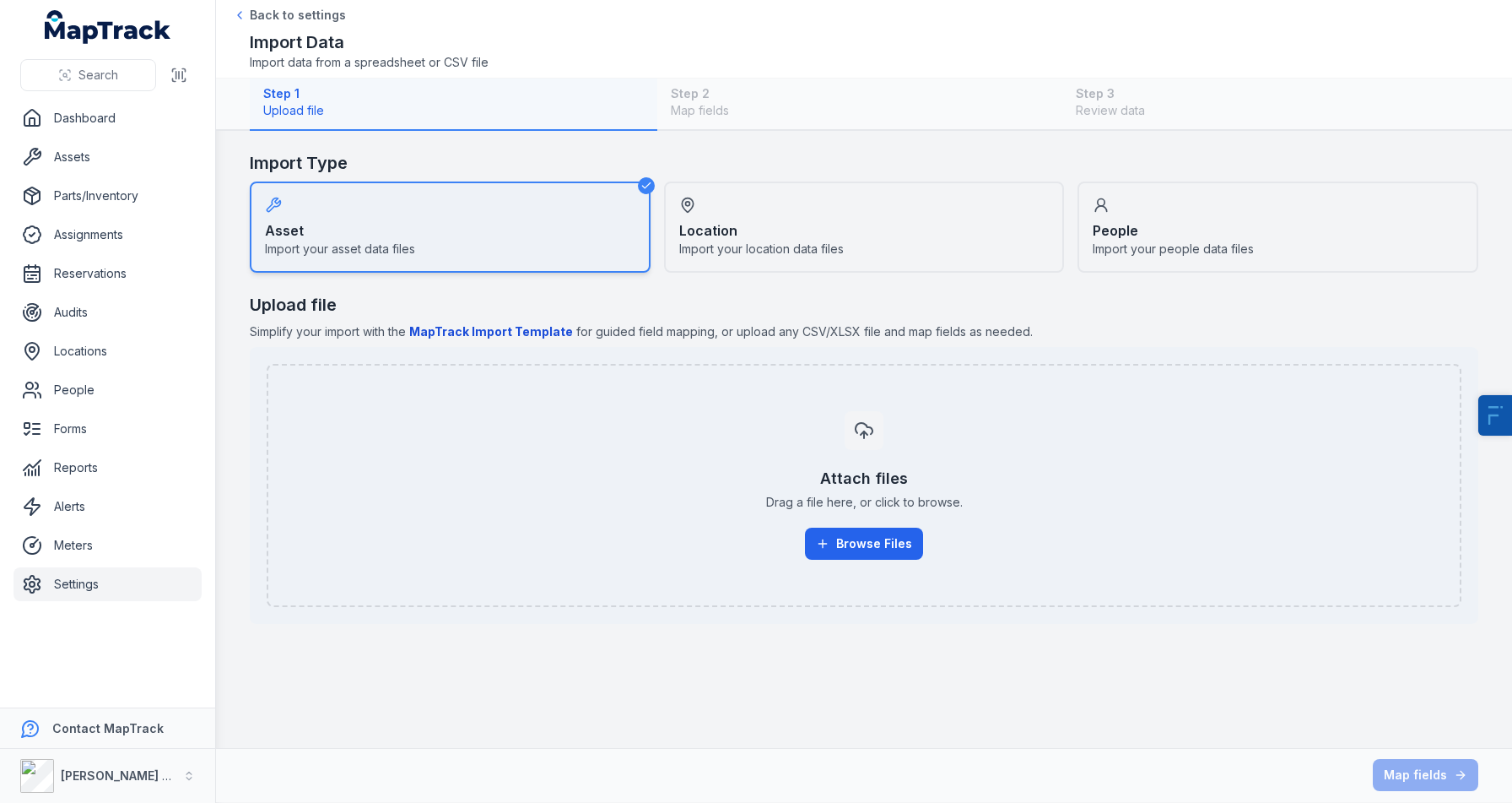
click at [803, 252] on span "Import your location data files" at bounding box center [761, 249] width 165 height 17
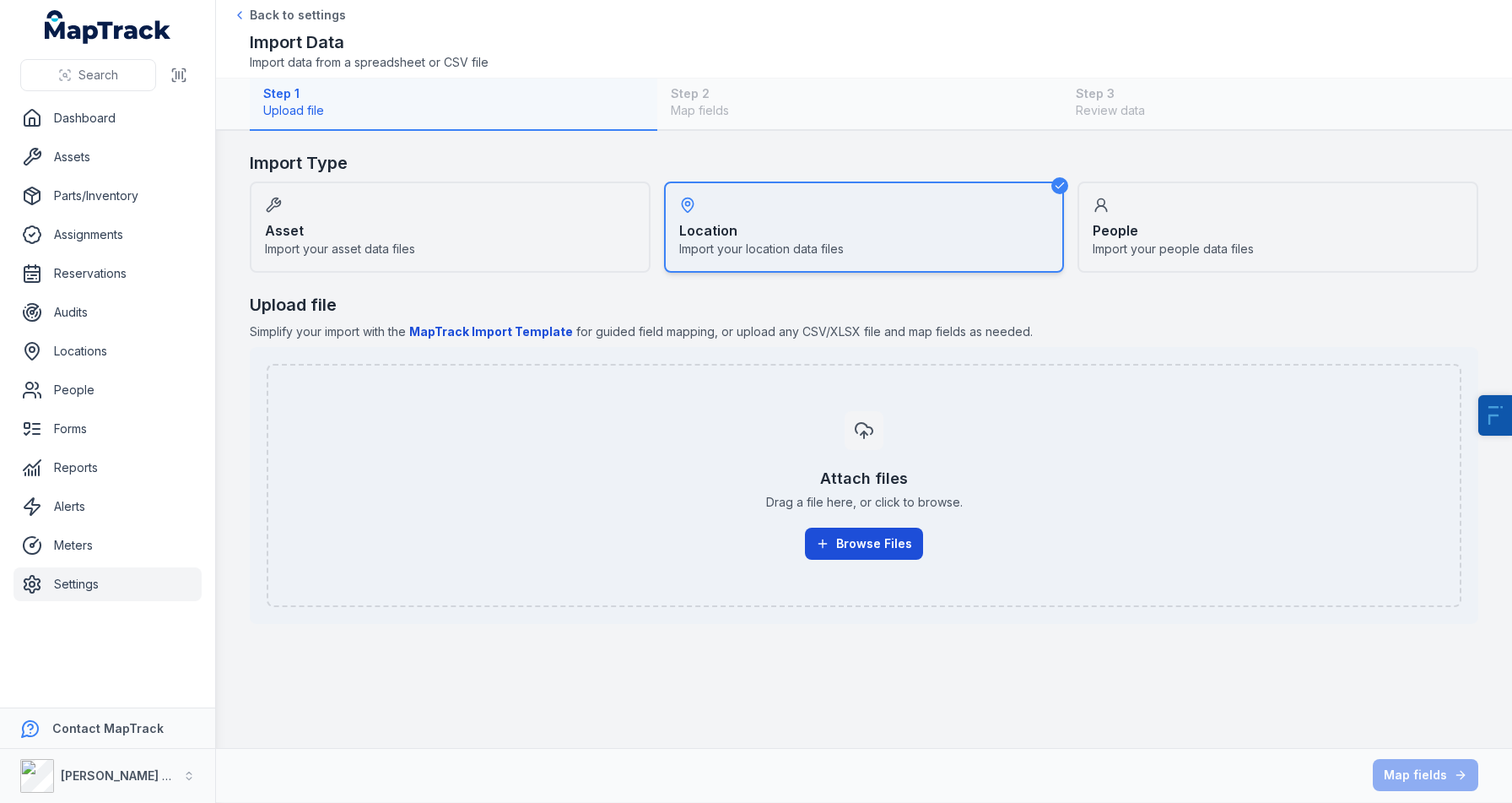
click at [863, 542] on button "Browse Files" at bounding box center [864, 543] width 118 height 32
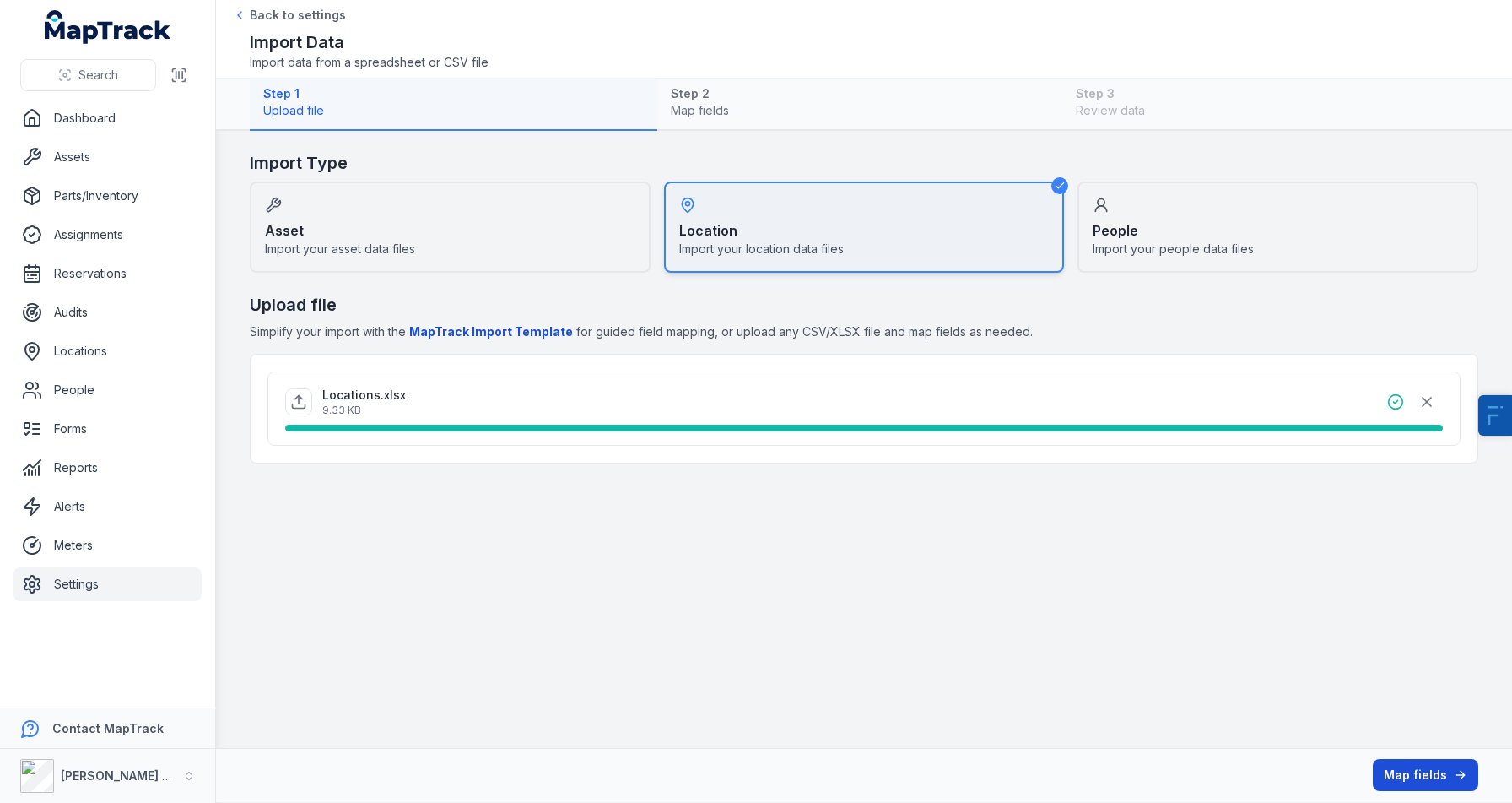
click at [1455, 774] on icon at bounding box center [1461, 775] width 14 height 14
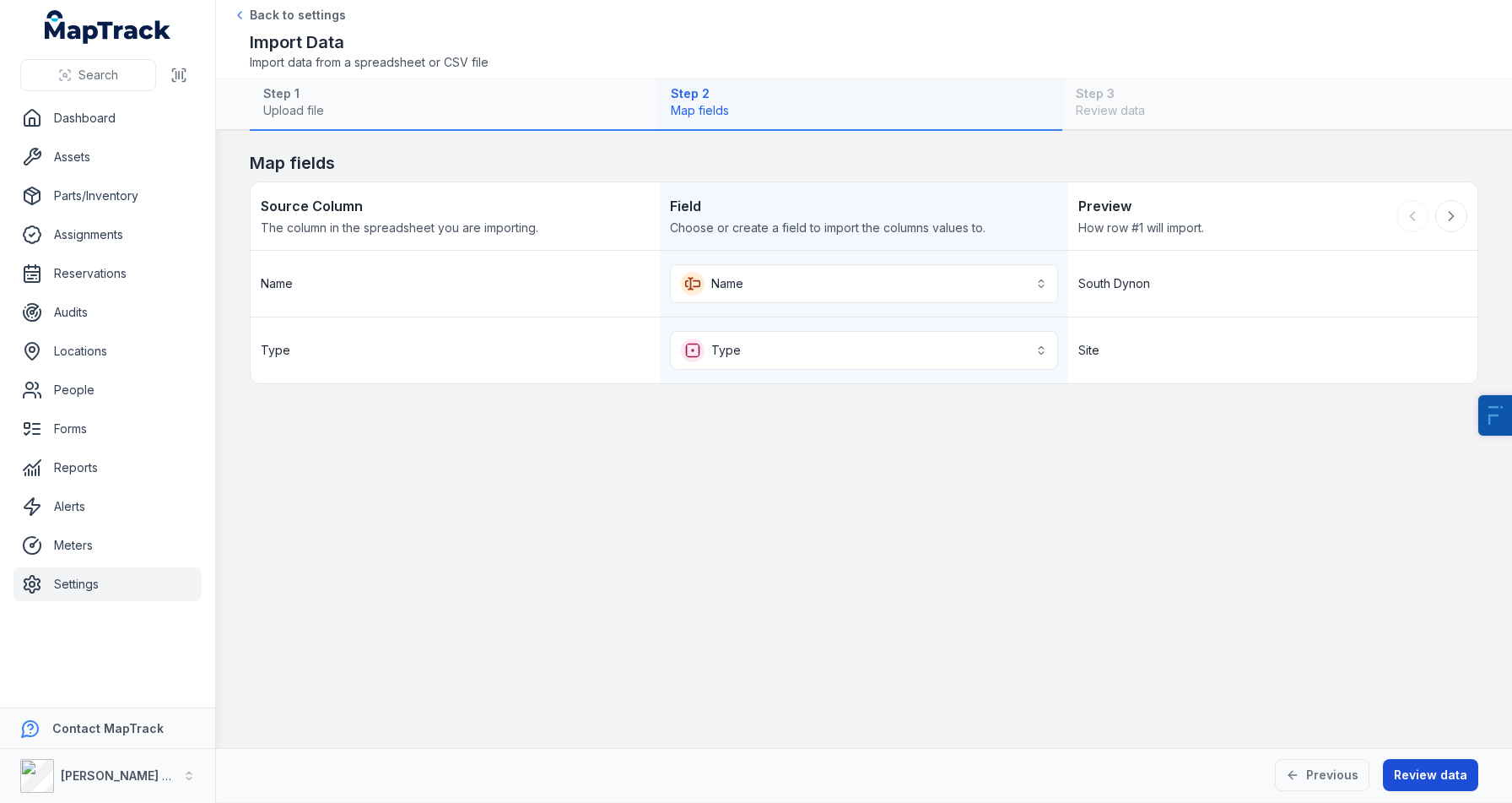
click at [1430, 778] on button "Review data" at bounding box center [1431, 775] width 96 height 32
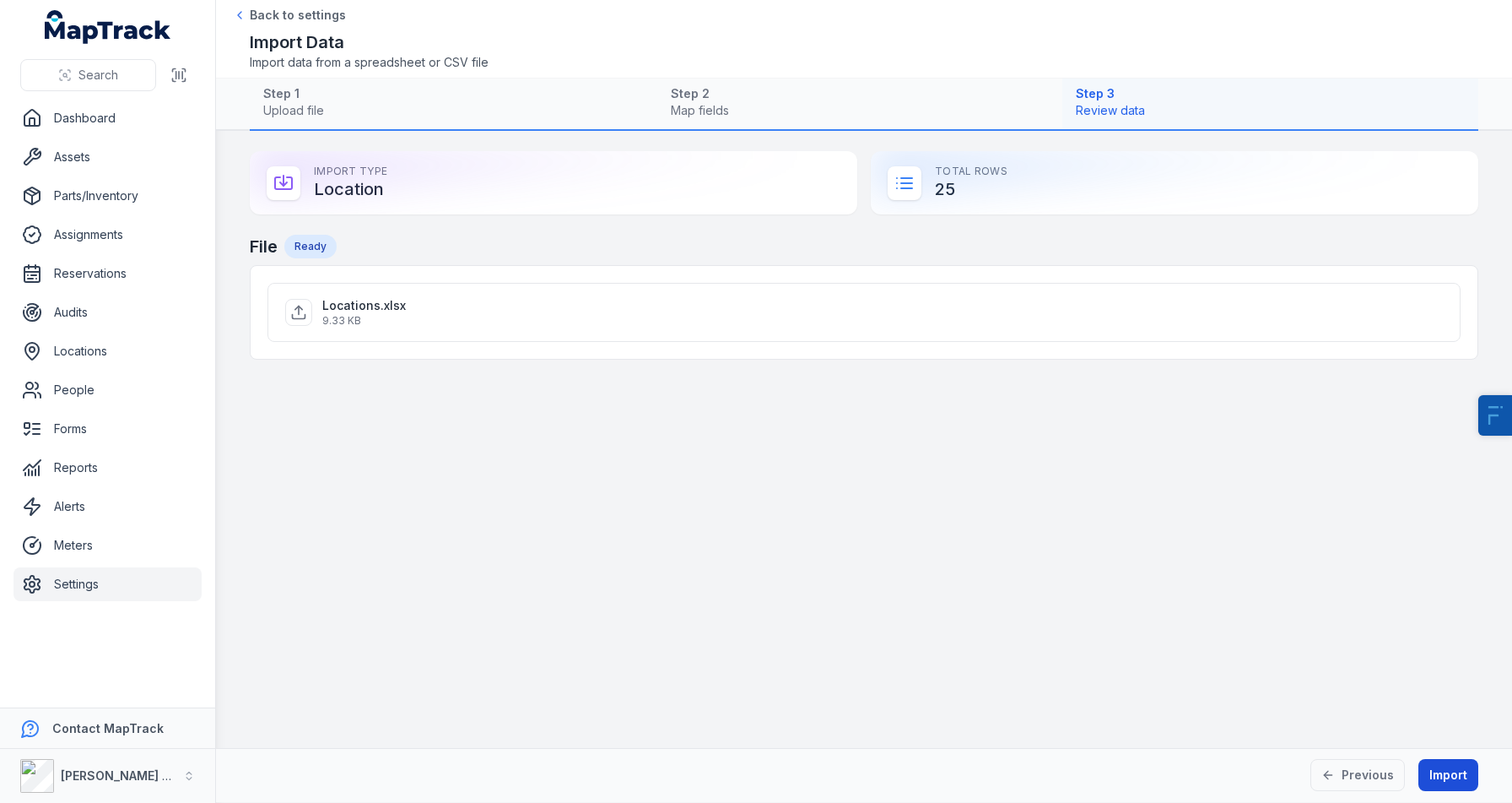
click at [1430, 778] on button "Import" at bounding box center [1449, 775] width 60 height 32
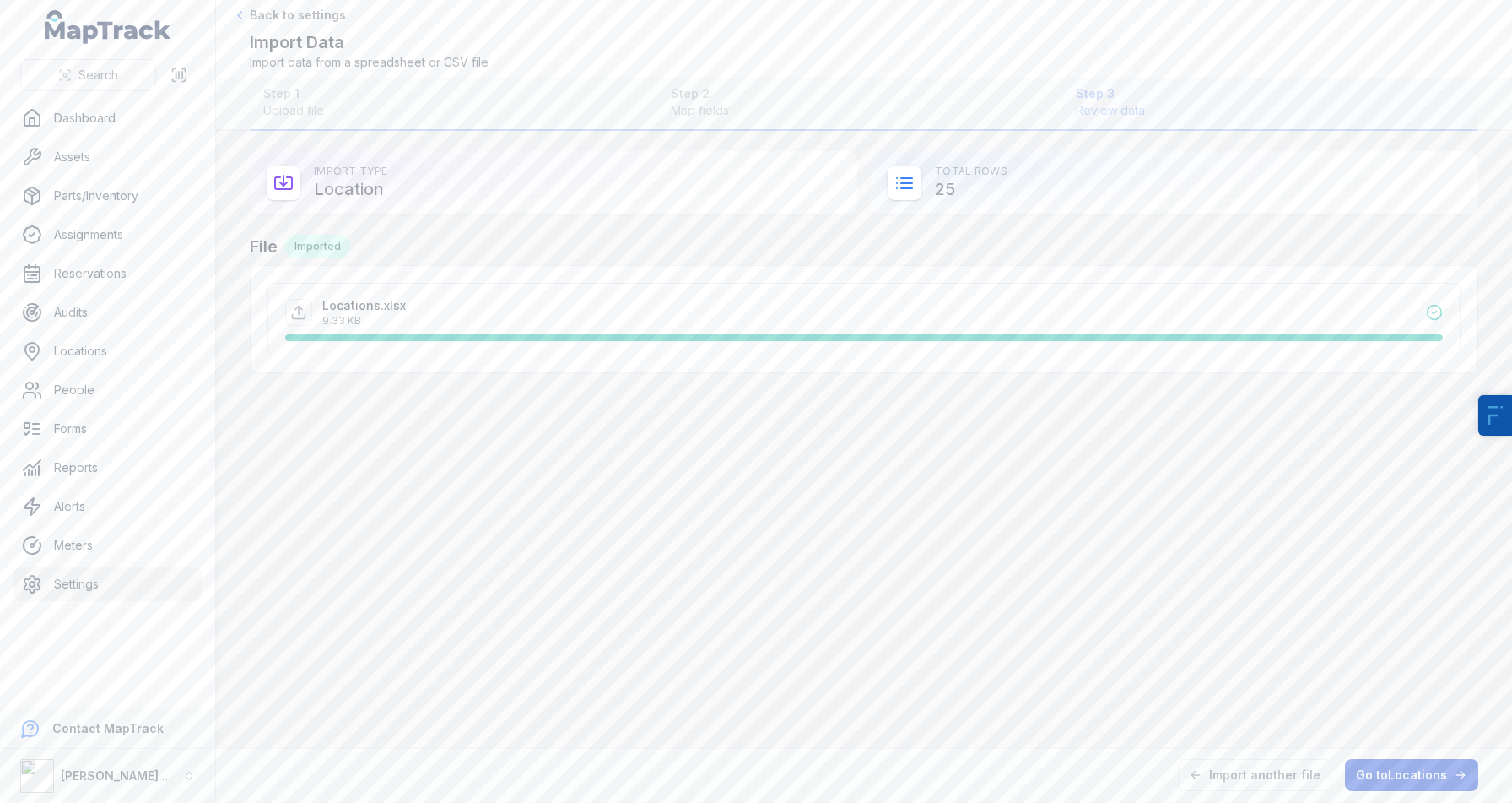
click at [1410, 782] on link "Go to Locations" at bounding box center [1412, 775] width 133 height 32
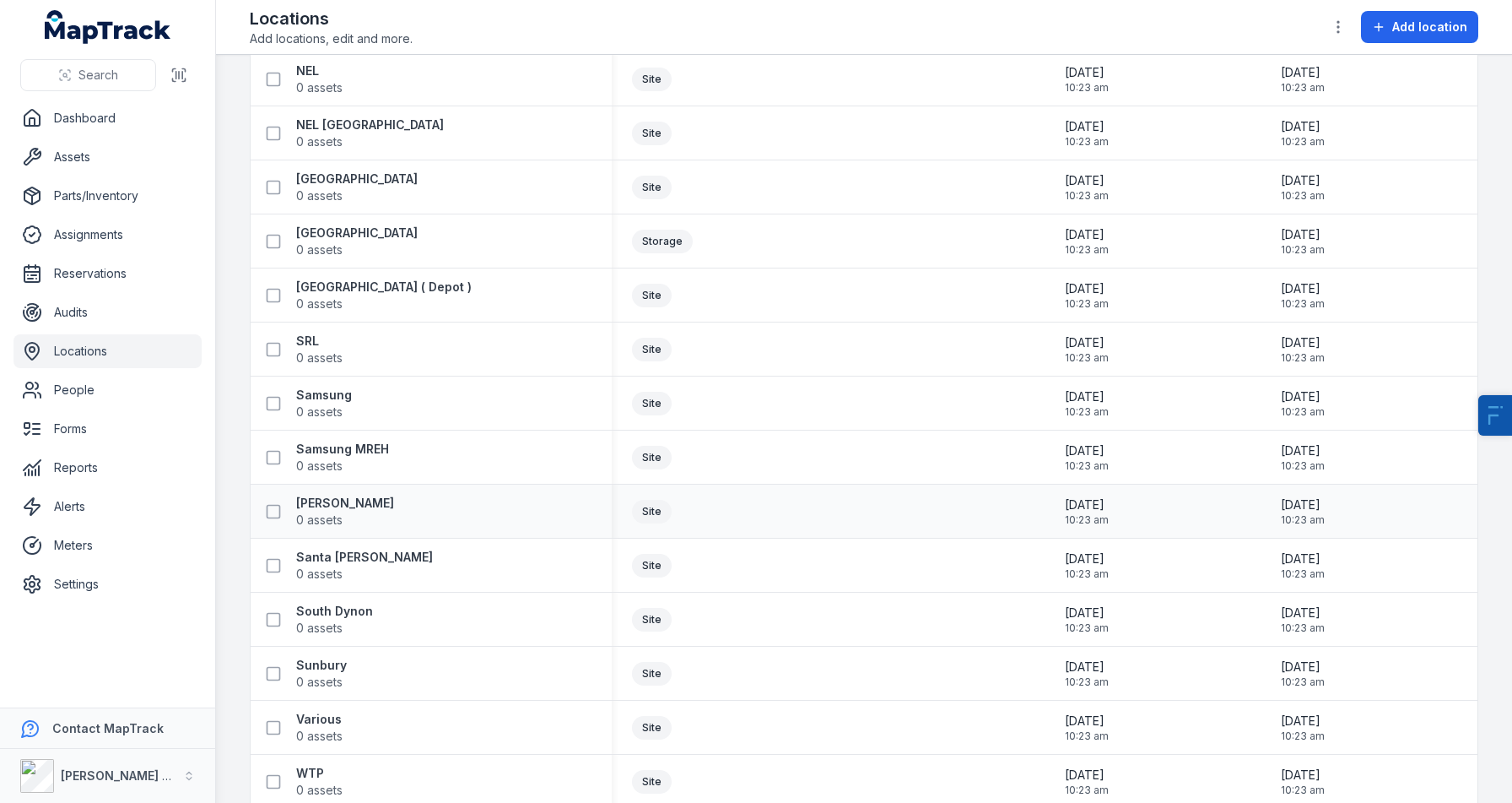
scroll to position [639, 0]
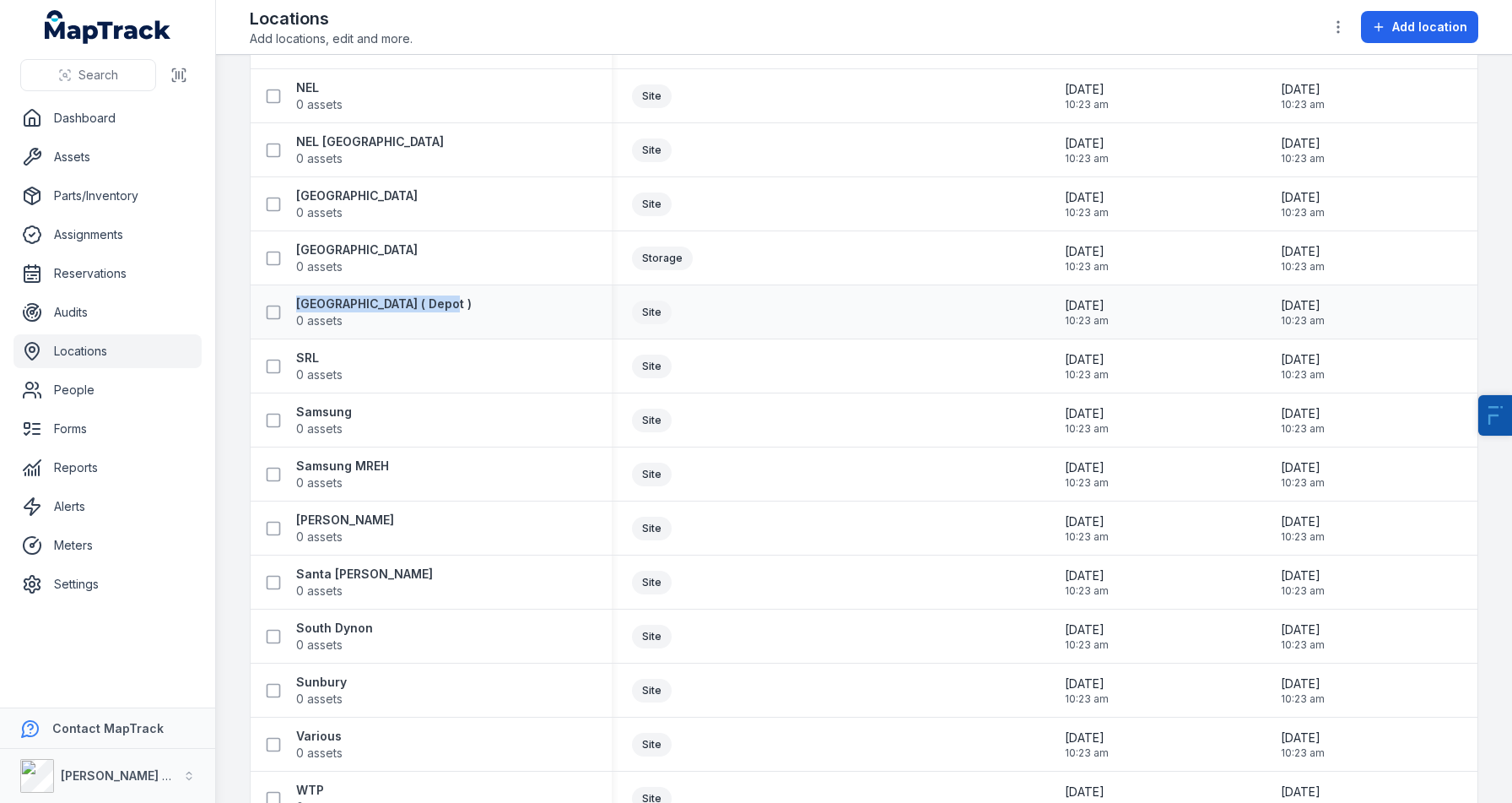
drag, startPoint x: 500, startPoint y: 304, endPoint x: 293, endPoint y: 303, distance: 207.0
click at [293, 303] on div "[GEOGRAPHIC_DATA] ( Depot ) 0 assets" at bounding box center [424, 312] width 334 height 34
copy strong "[GEOGRAPHIC_DATA] ( Depot )"
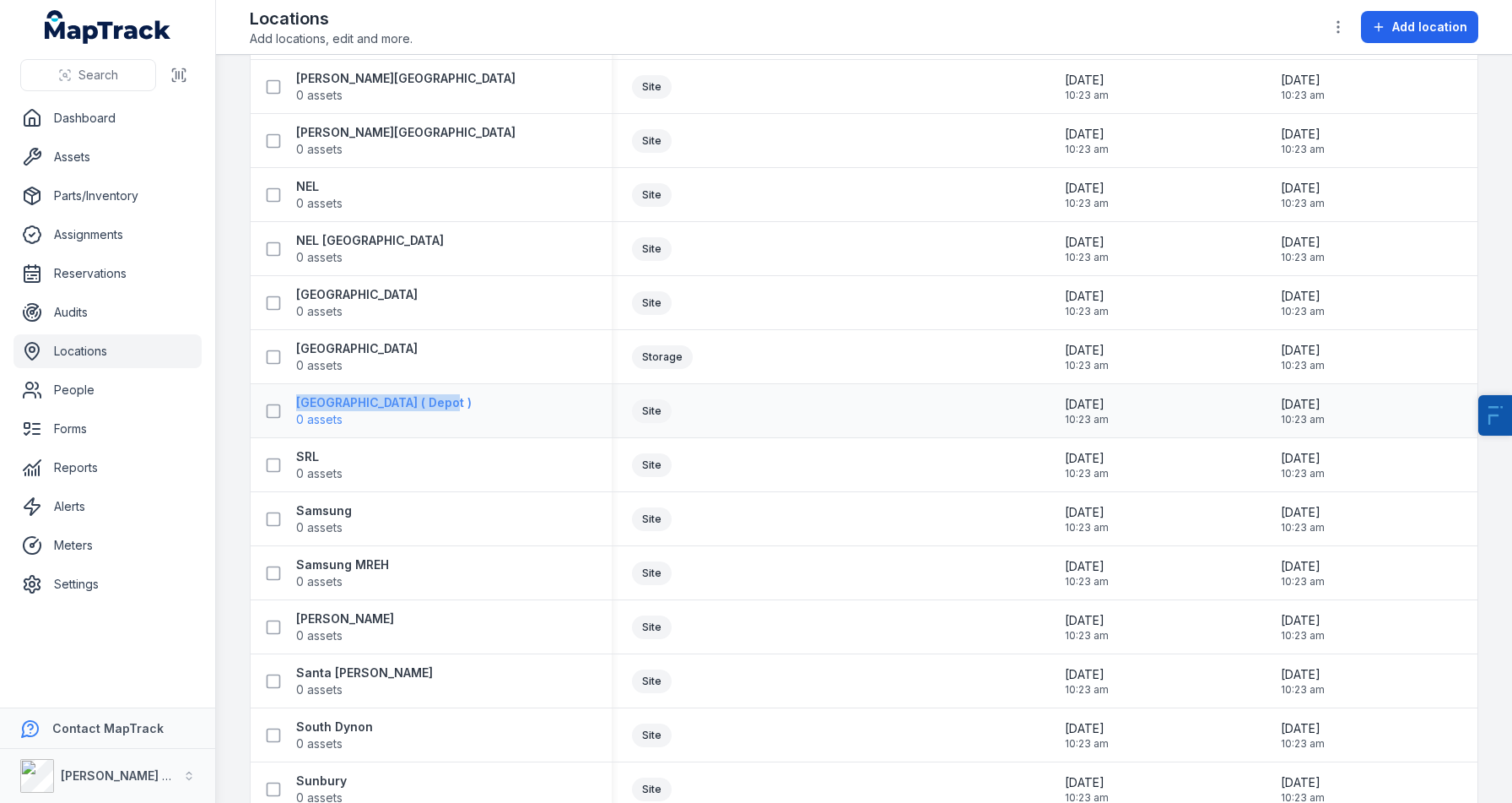
scroll to position [540, 0]
click at [526, 417] on div "[GEOGRAPHIC_DATA] ( Depot ) 0 assets" at bounding box center [424, 411] width 334 height 34
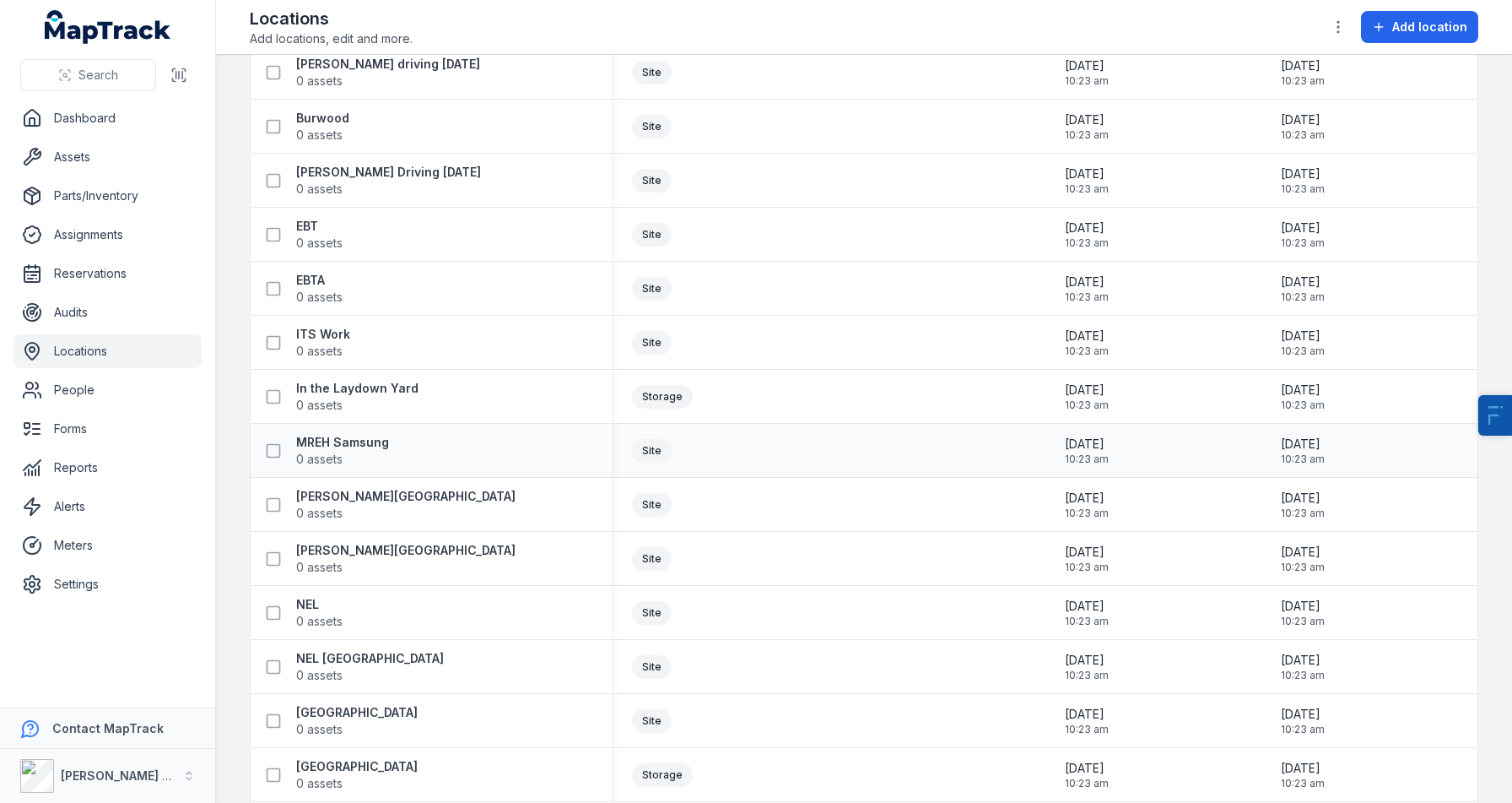
scroll to position [132, 0]
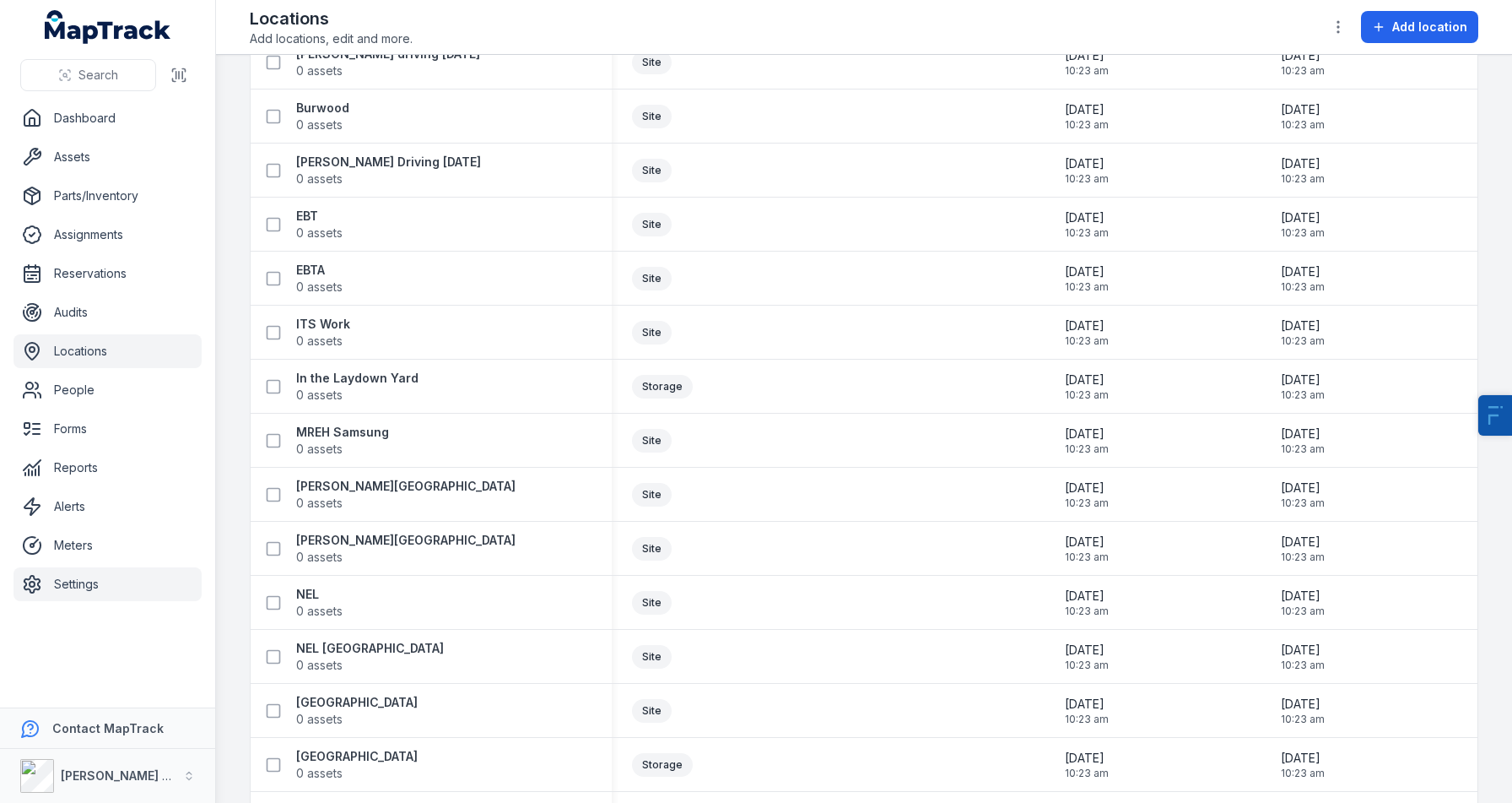
click at [97, 595] on link "Settings" at bounding box center [108, 583] width 189 height 34
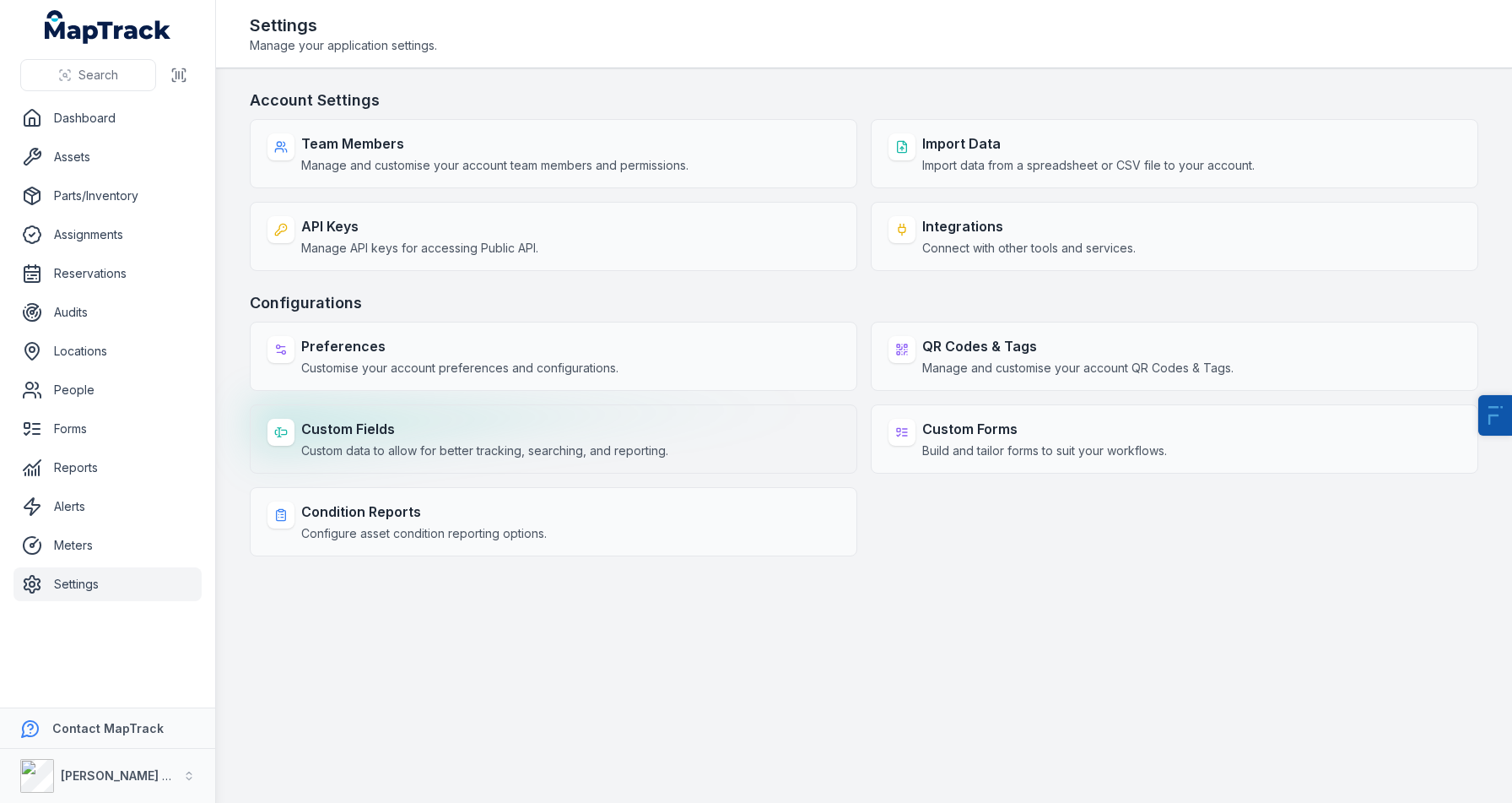
click at [453, 435] on strong "Custom Fields" at bounding box center [485, 428] width 367 height 20
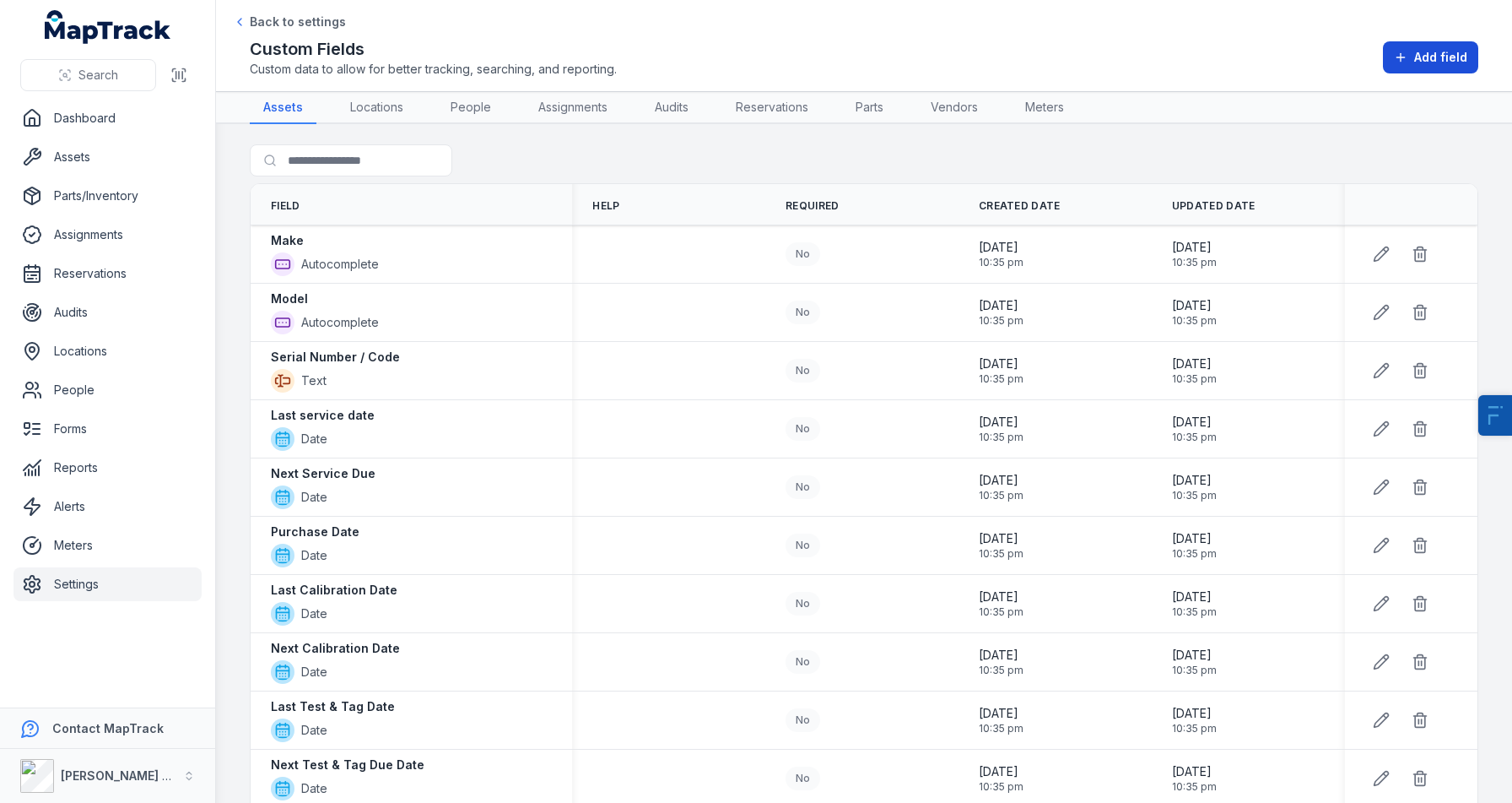
click at [1444, 67] on button "Add field" at bounding box center [1431, 57] width 96 height 32
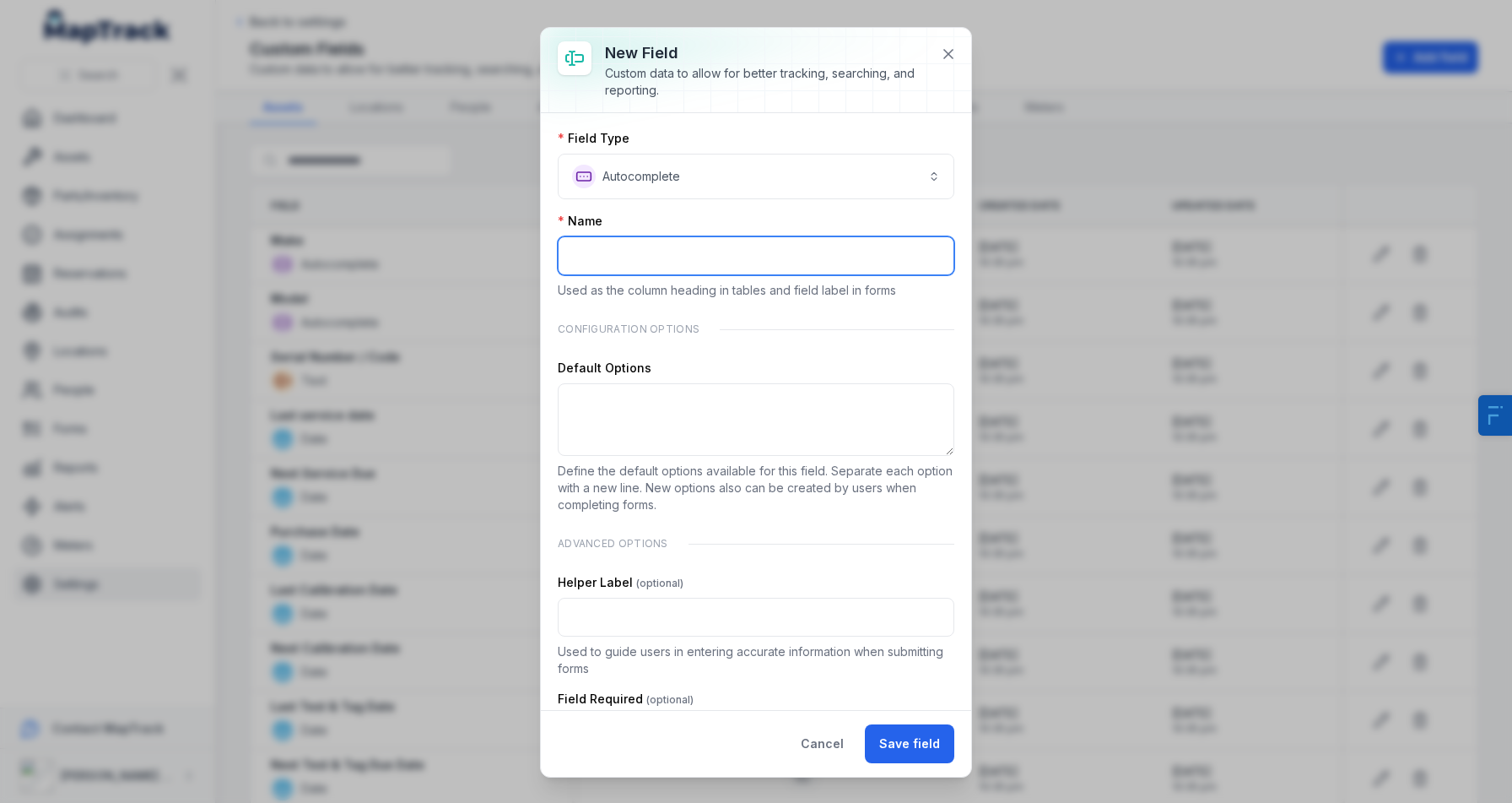
click at [673, 252] on input ":r3i:-form-item-label" at bounding box center [756, 255] width 396 height 39
paste input "**********"
type input "**********"
click at [780, 189] on button "**********" at bounding box center [756, 177] width 396 height 46
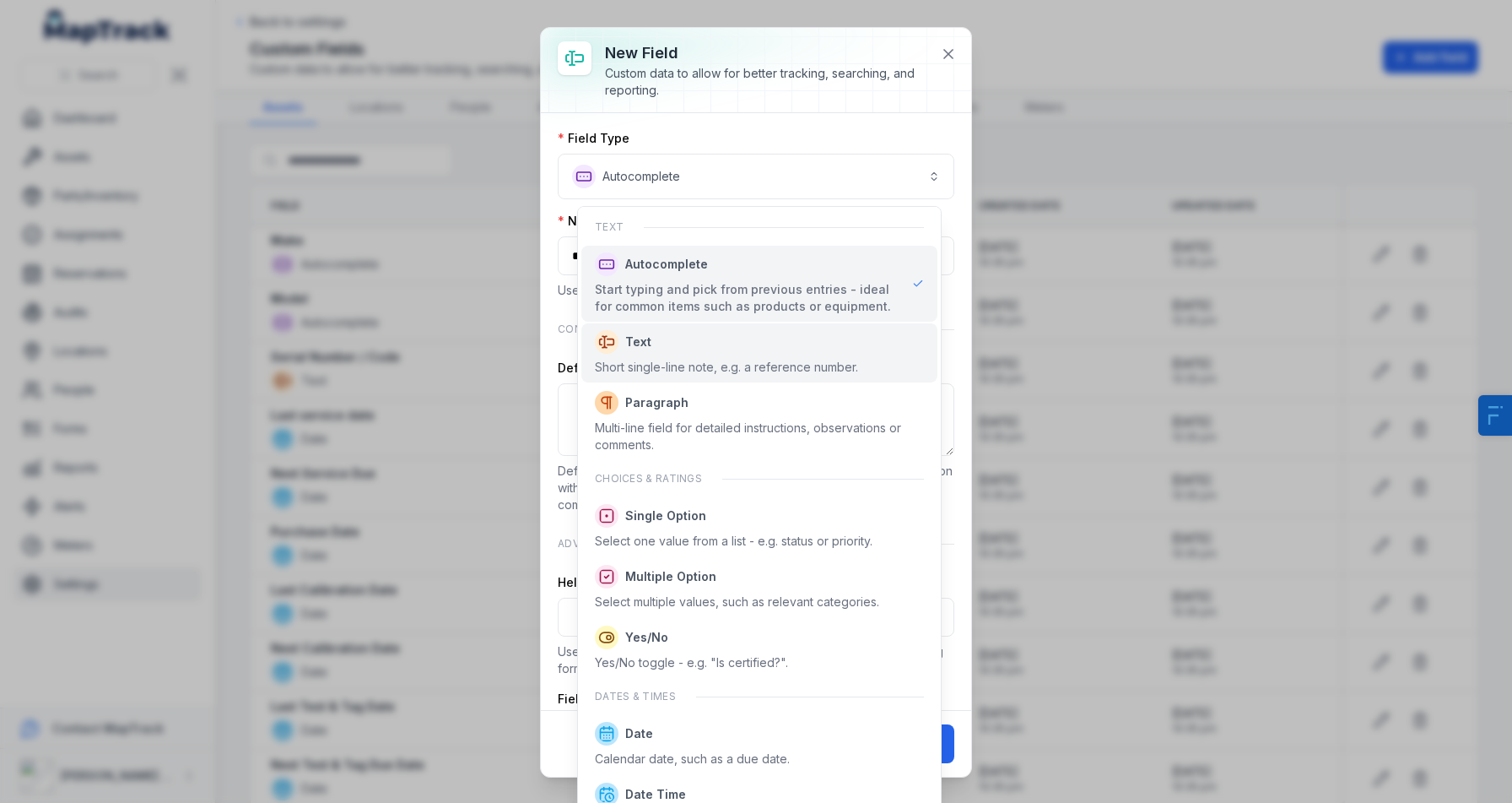
click at [744, 351] on span "Text" at bounding box center [726, 342] width 263 height 24
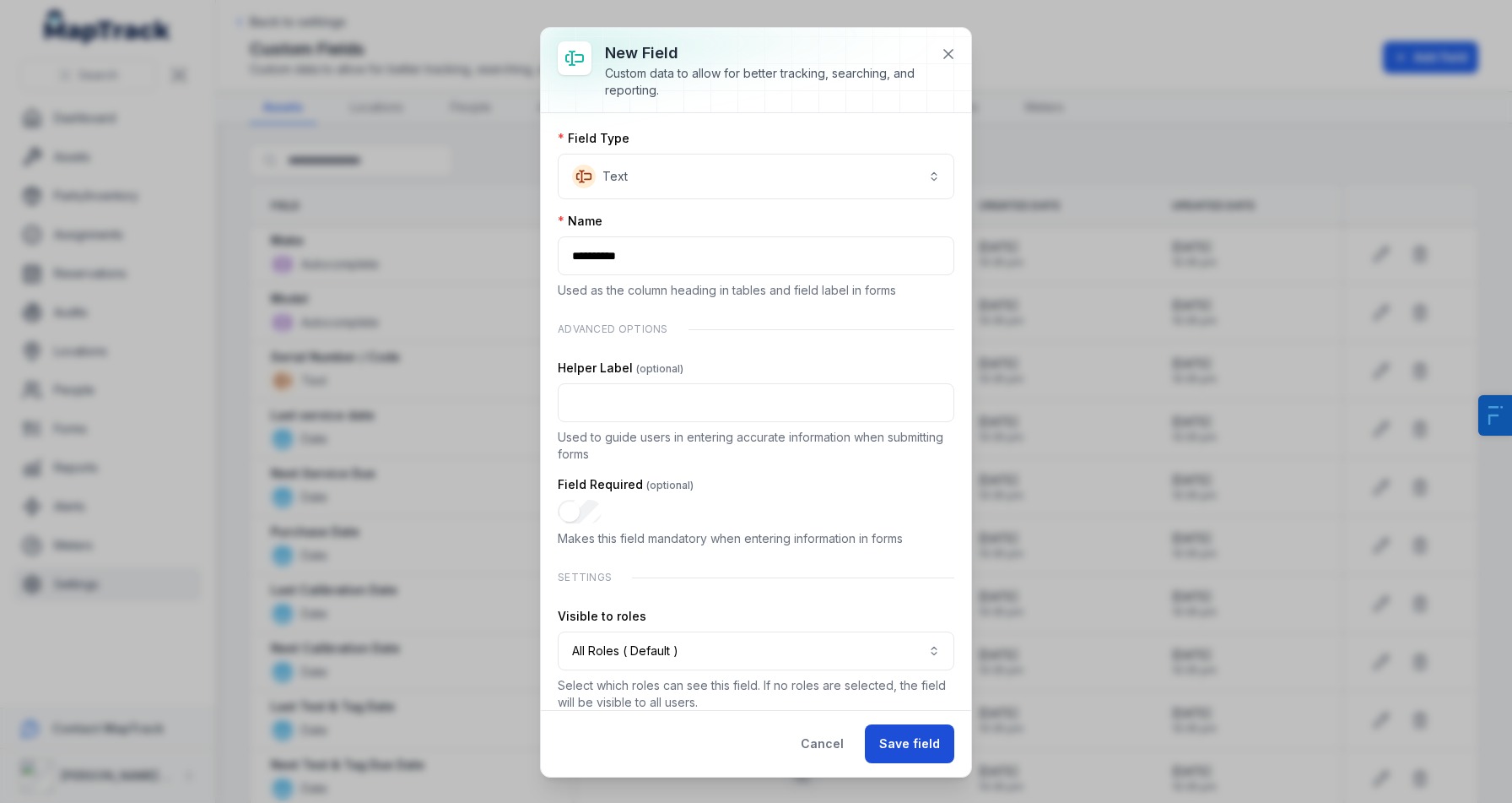
click at [934, 746] on button "Save field" at bounding box center [910, 744] width 89 height 39
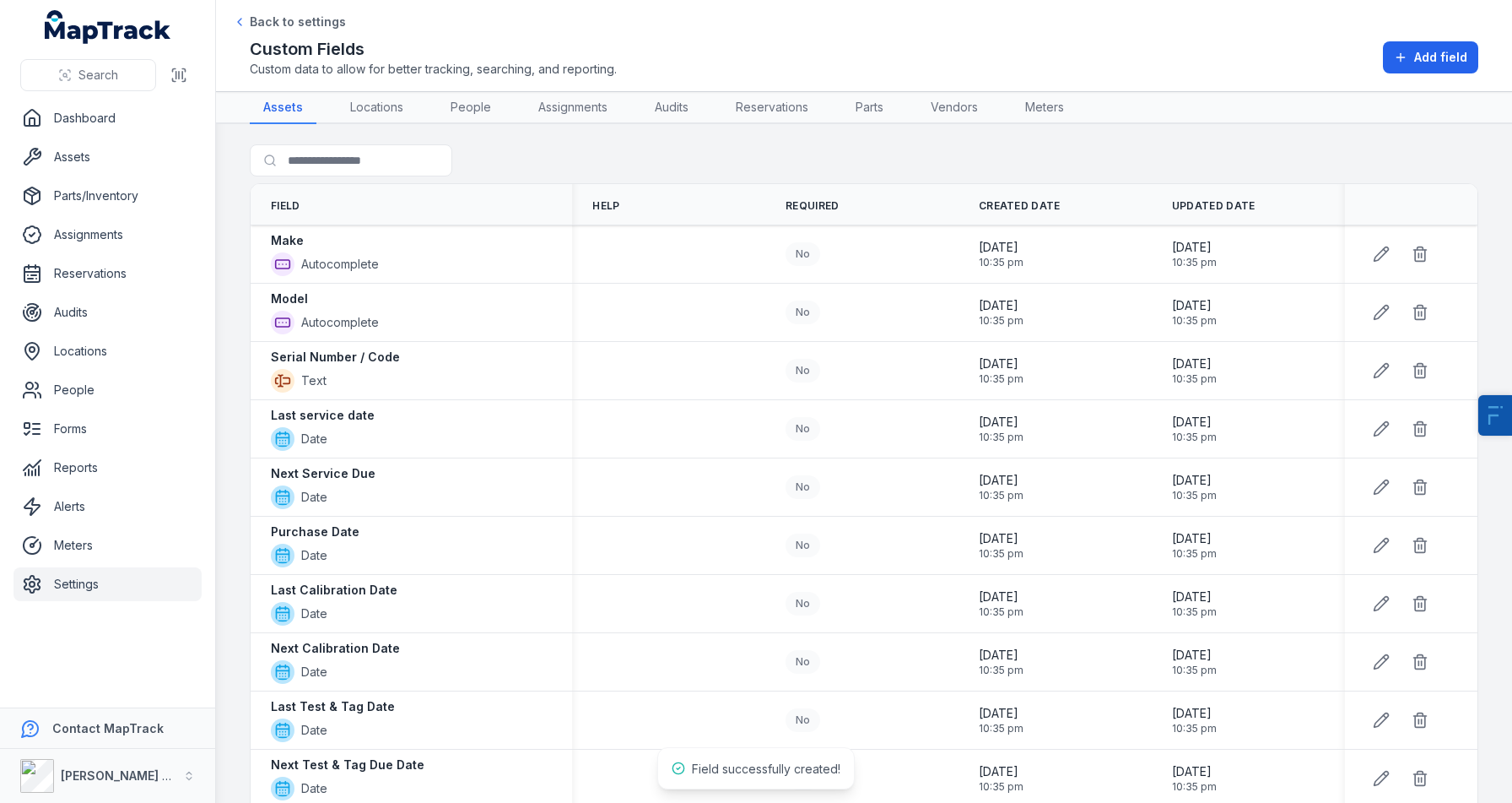
scroll to position [377, 0]
